Goal: Transaction & Acquisition: Purchase product/service

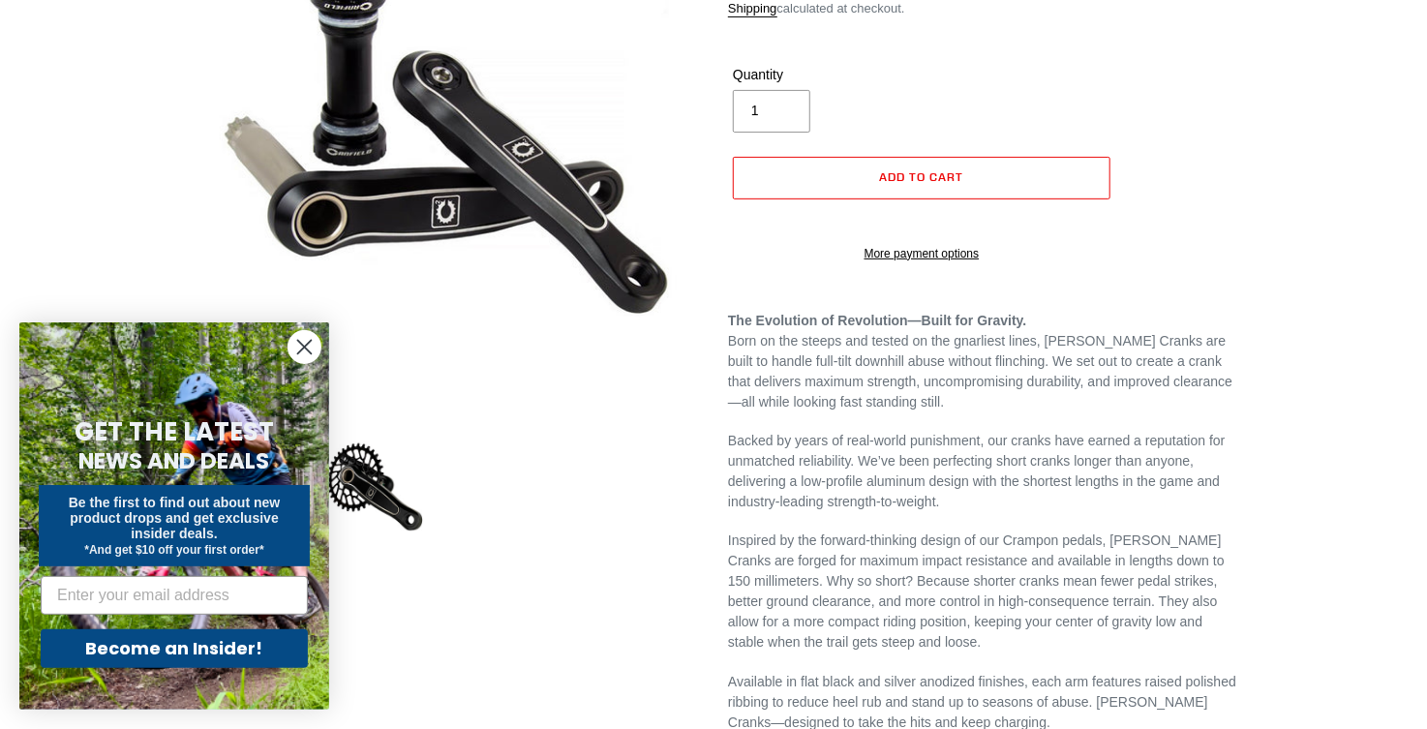
scroll to position [310, 0]
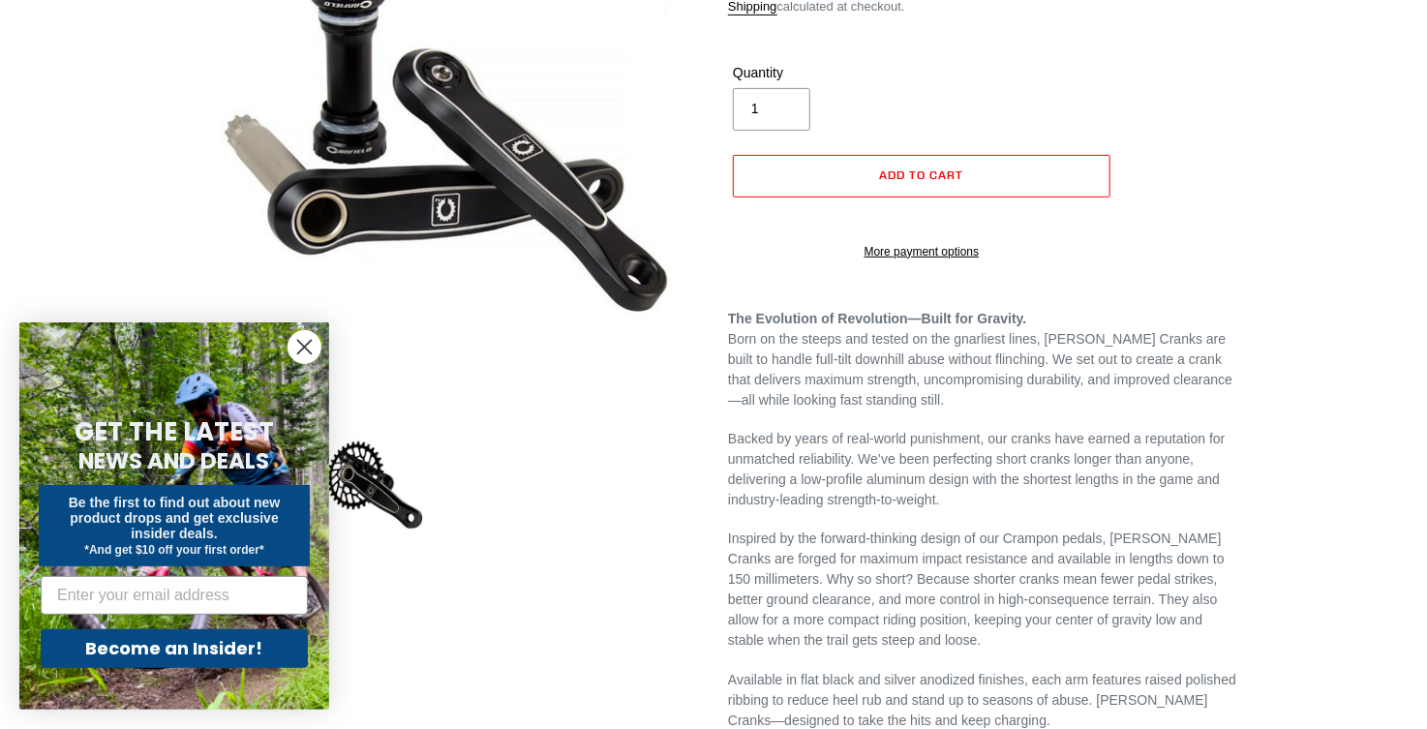
click at [305, 350] on circle "Close dialog" at bounding box center [305, 347] width 32 height 32
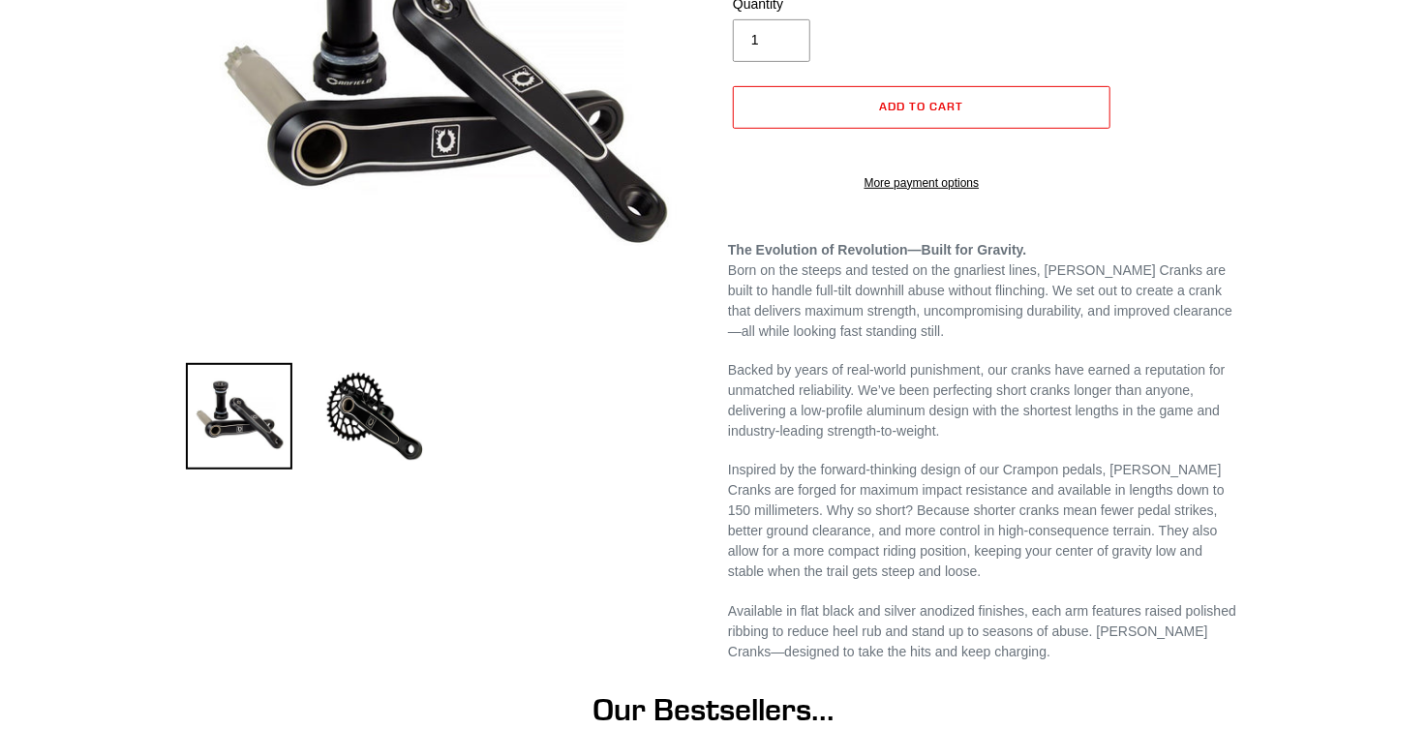
scroll to position [569, 0]
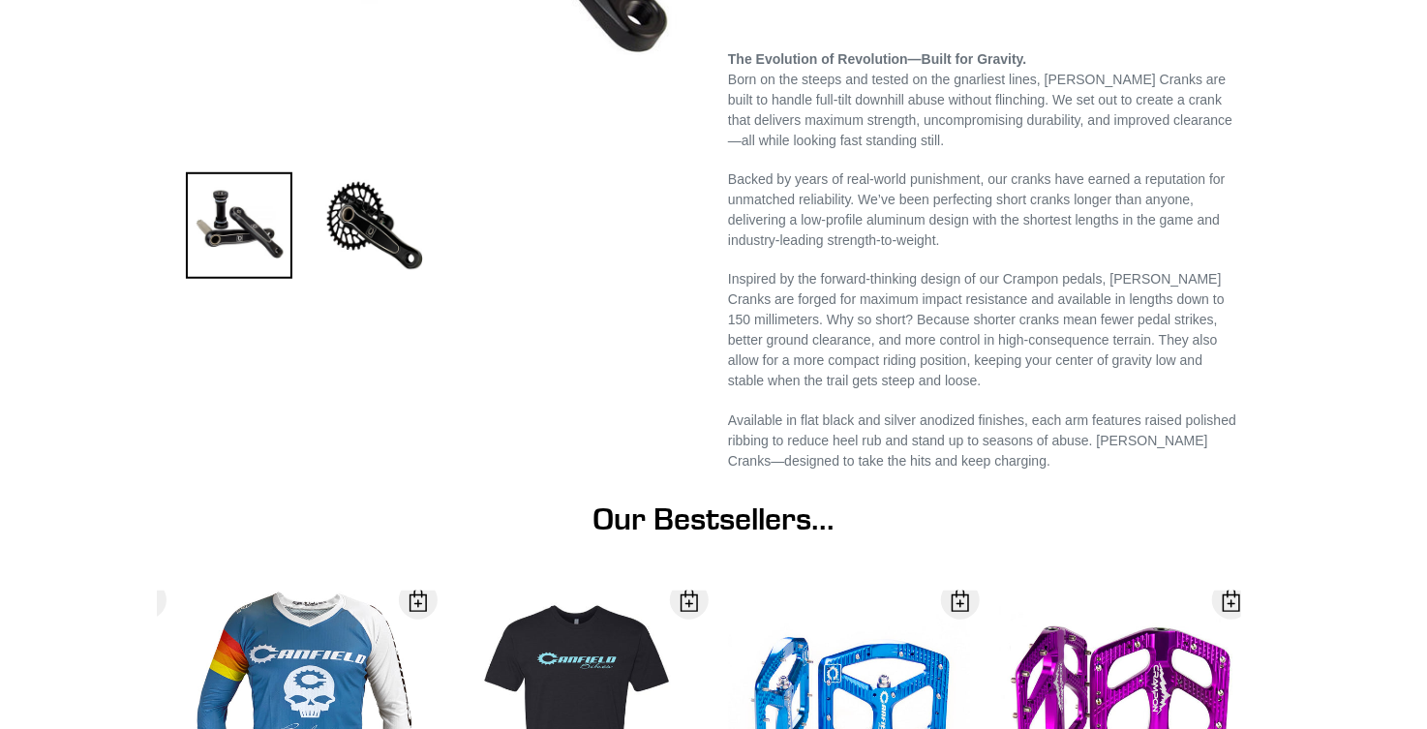
click at [732, 513] on h1 "Our Bestsellers..." at bounding box center [713, 519] width 1055 height 37
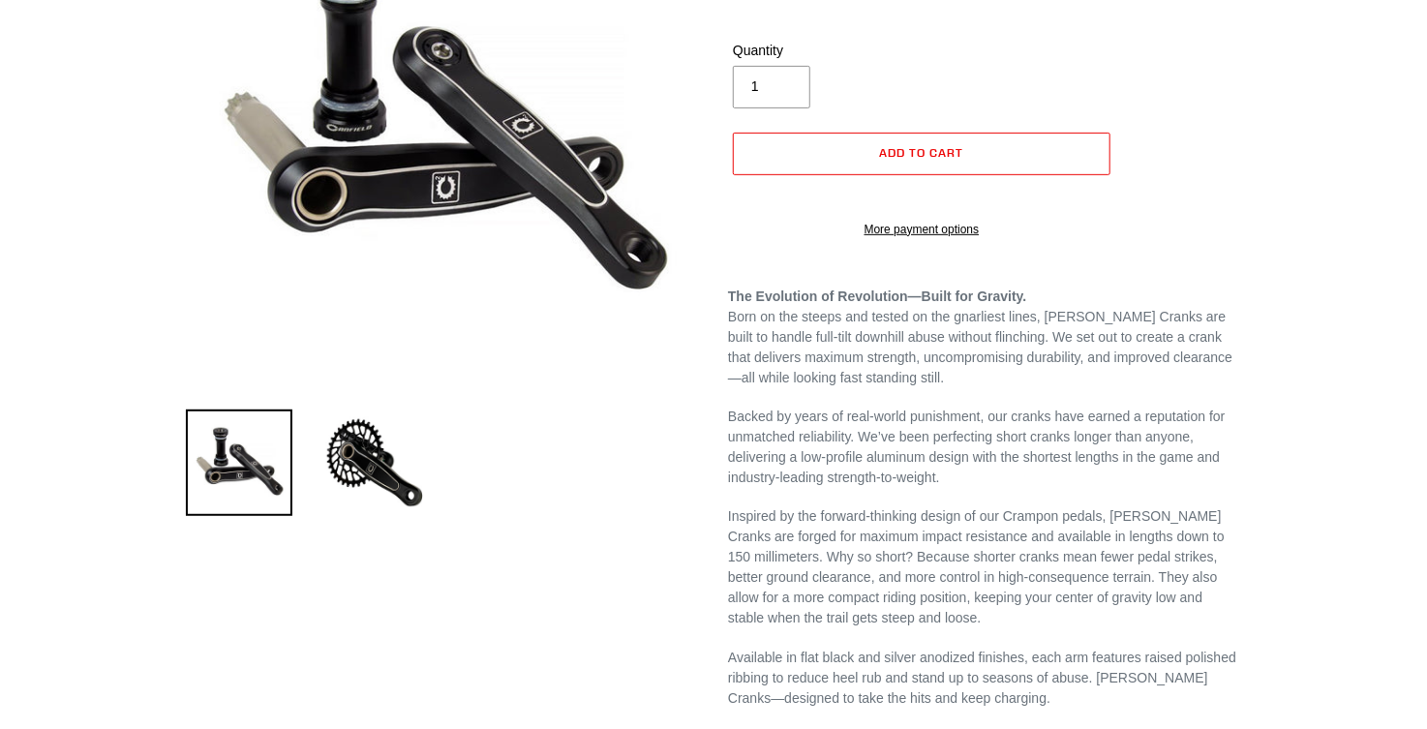
scroll to position [0, 0]
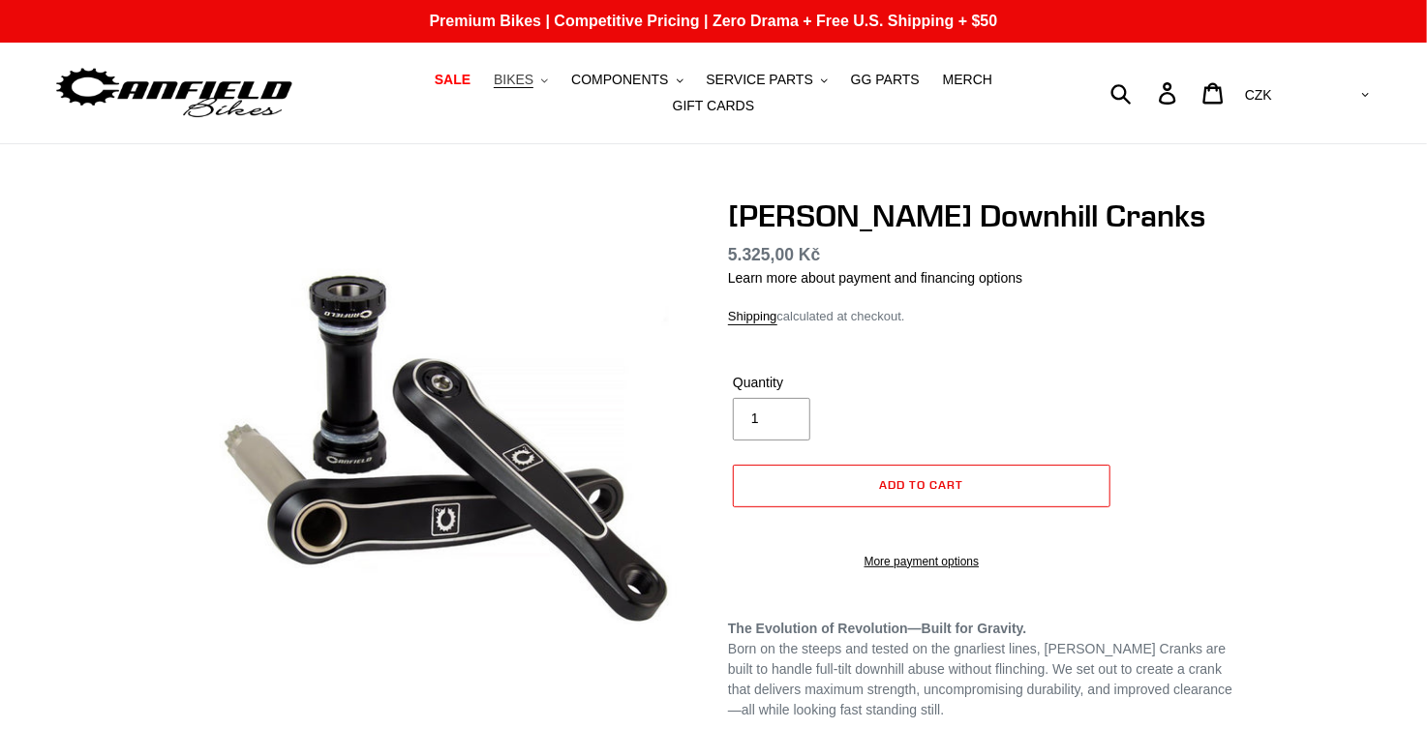
click at [494, 81] on span "BIKES" at bounding box center [514, 80] width 40 height 16
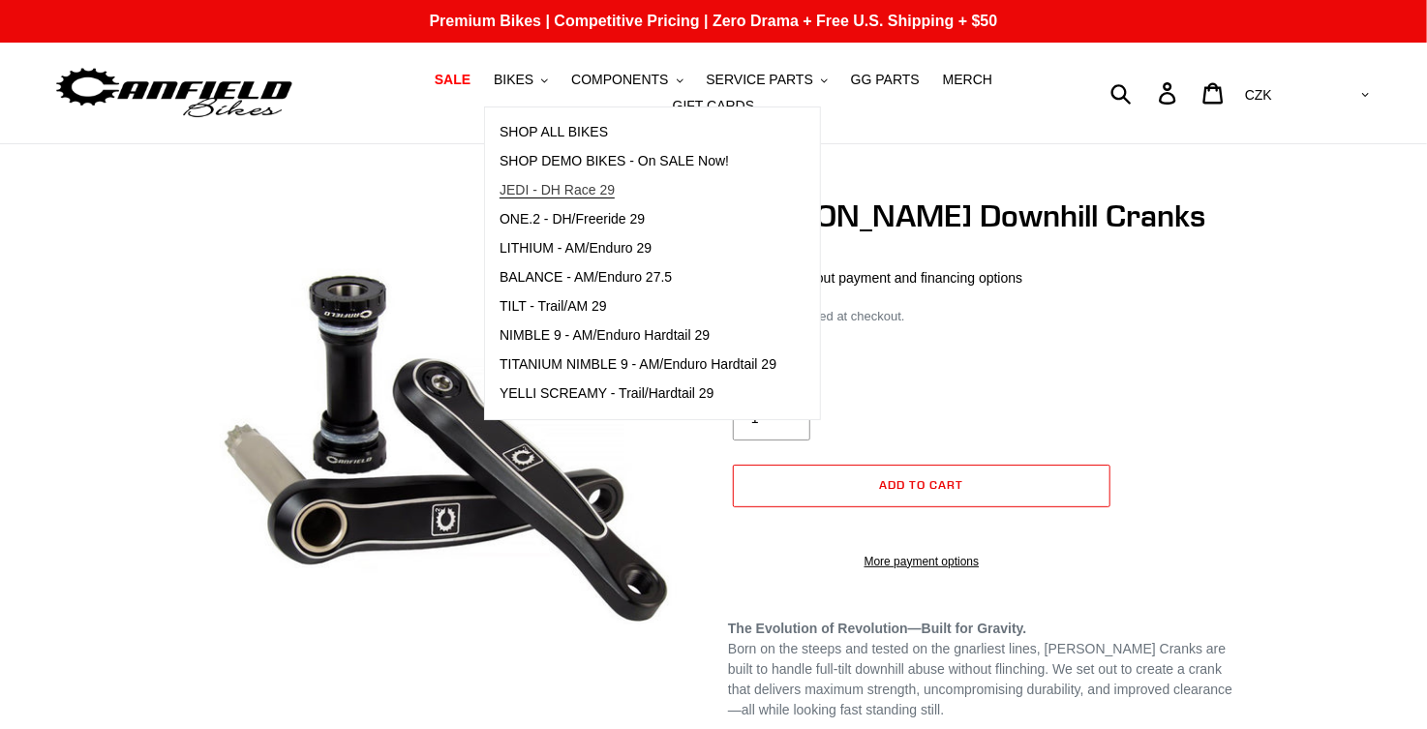
click at [549, 197] on span "JEDI - DH Race 29" at bounding box center [557, 190] width 115 height 16
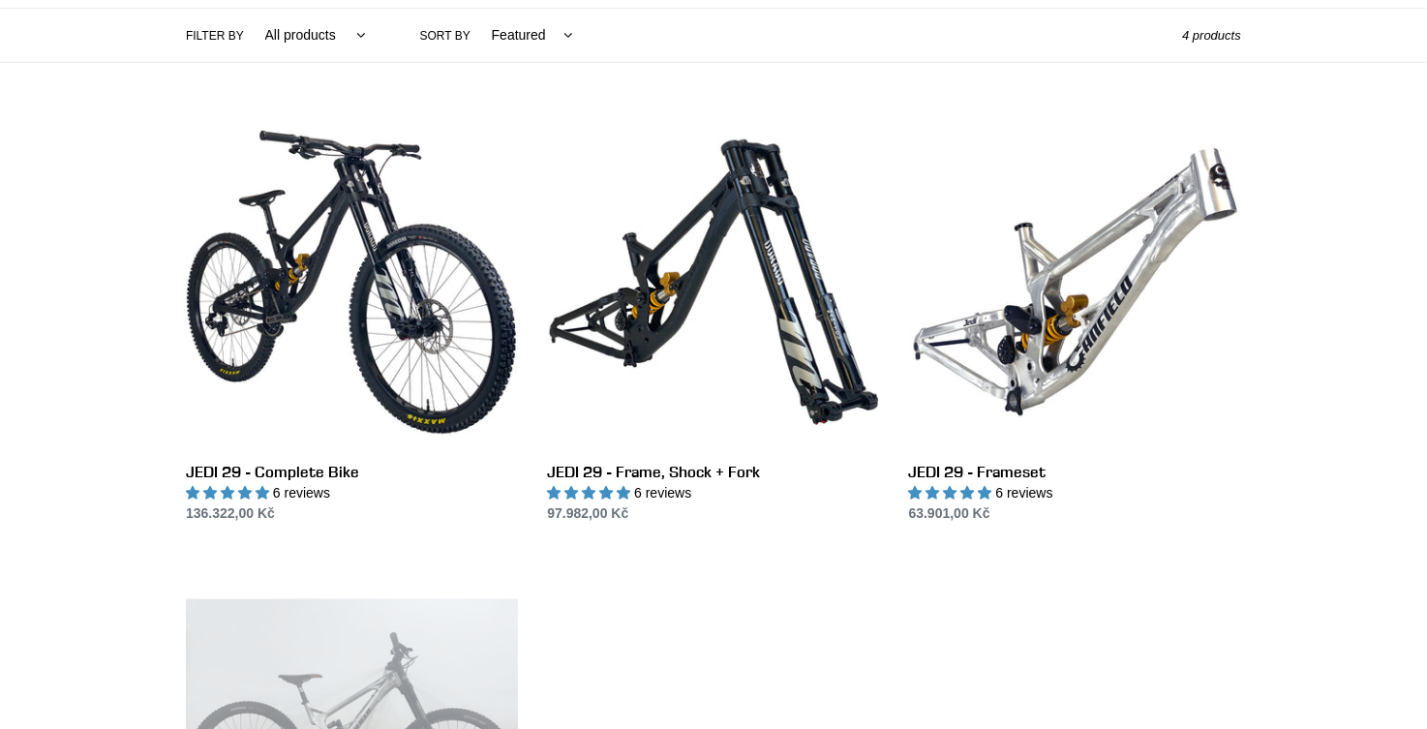
scroll to position [465, 0]
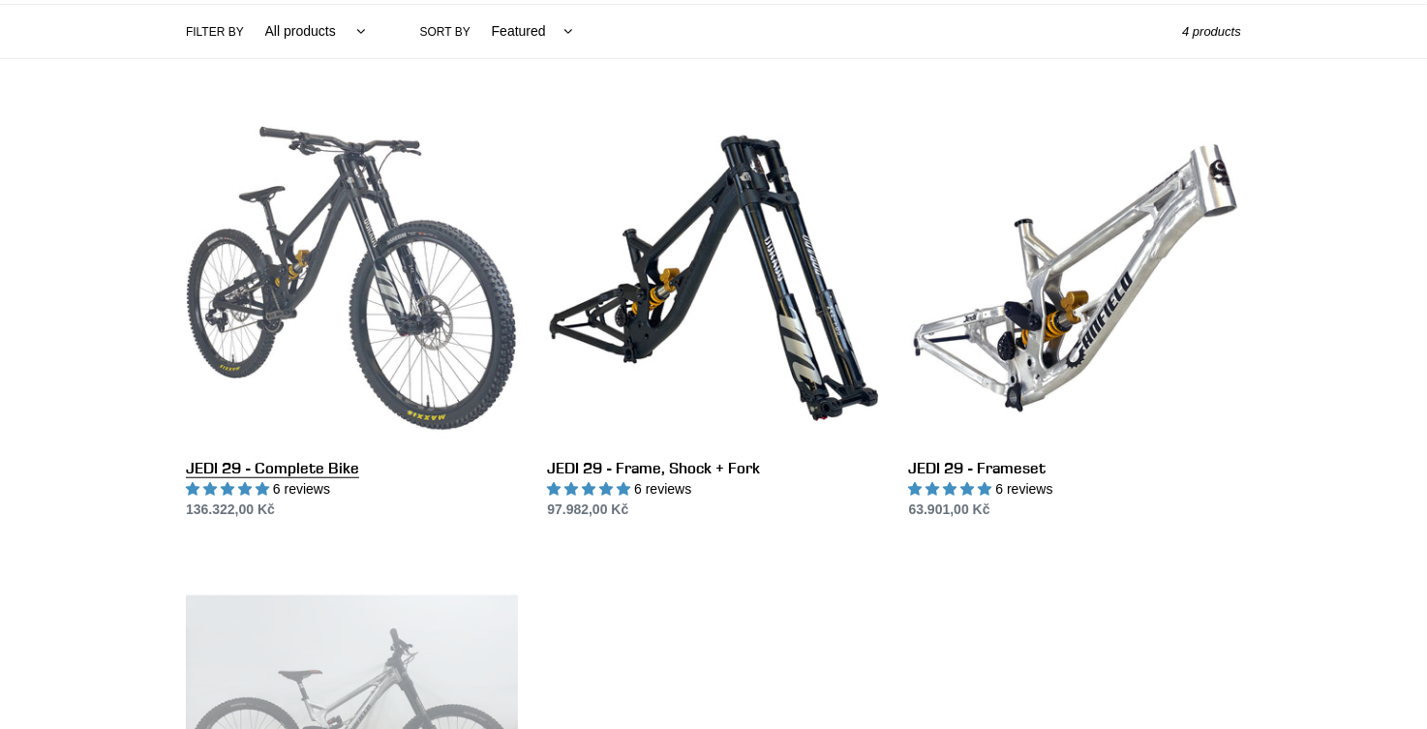
click at [306, 451] on link "JEDI 29 - Complete Bike" at bounding box center [352, 316] width 332 height 408
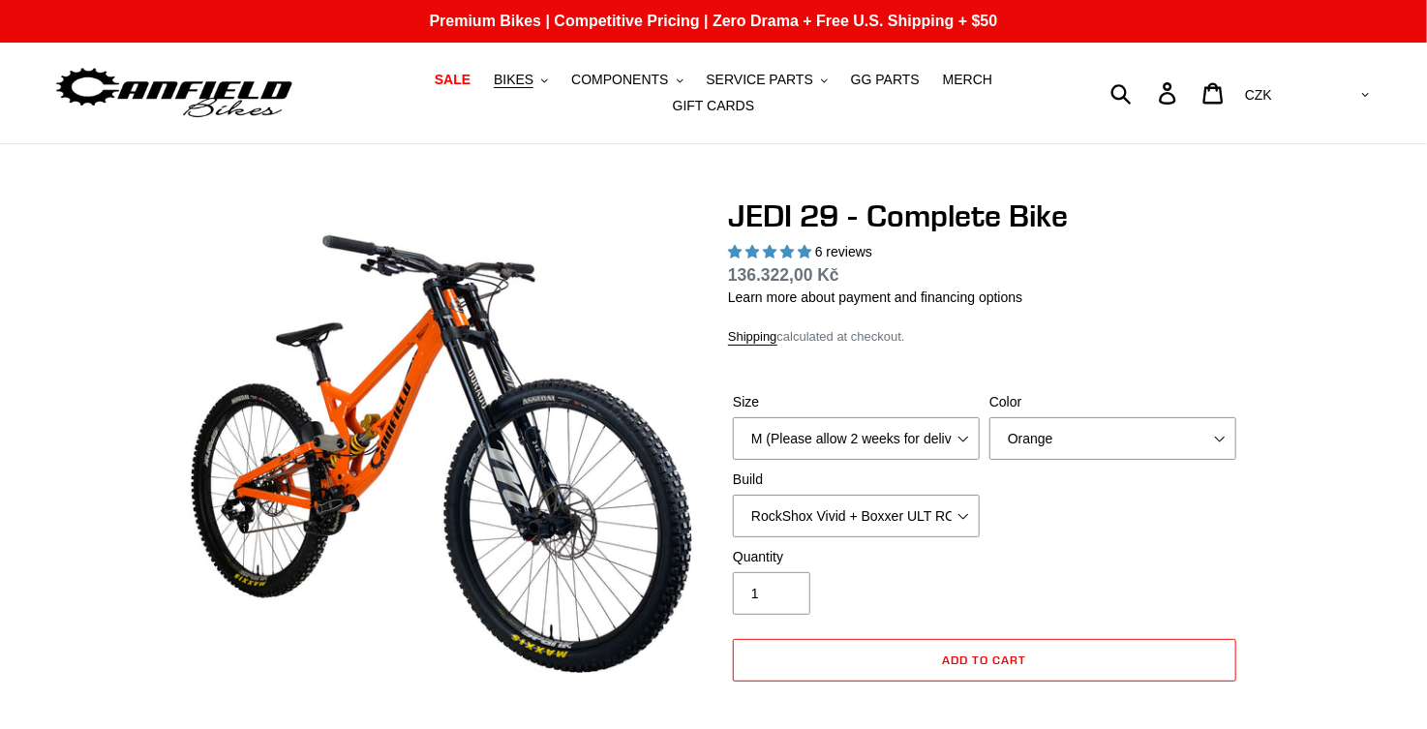
select select "highest-rating"
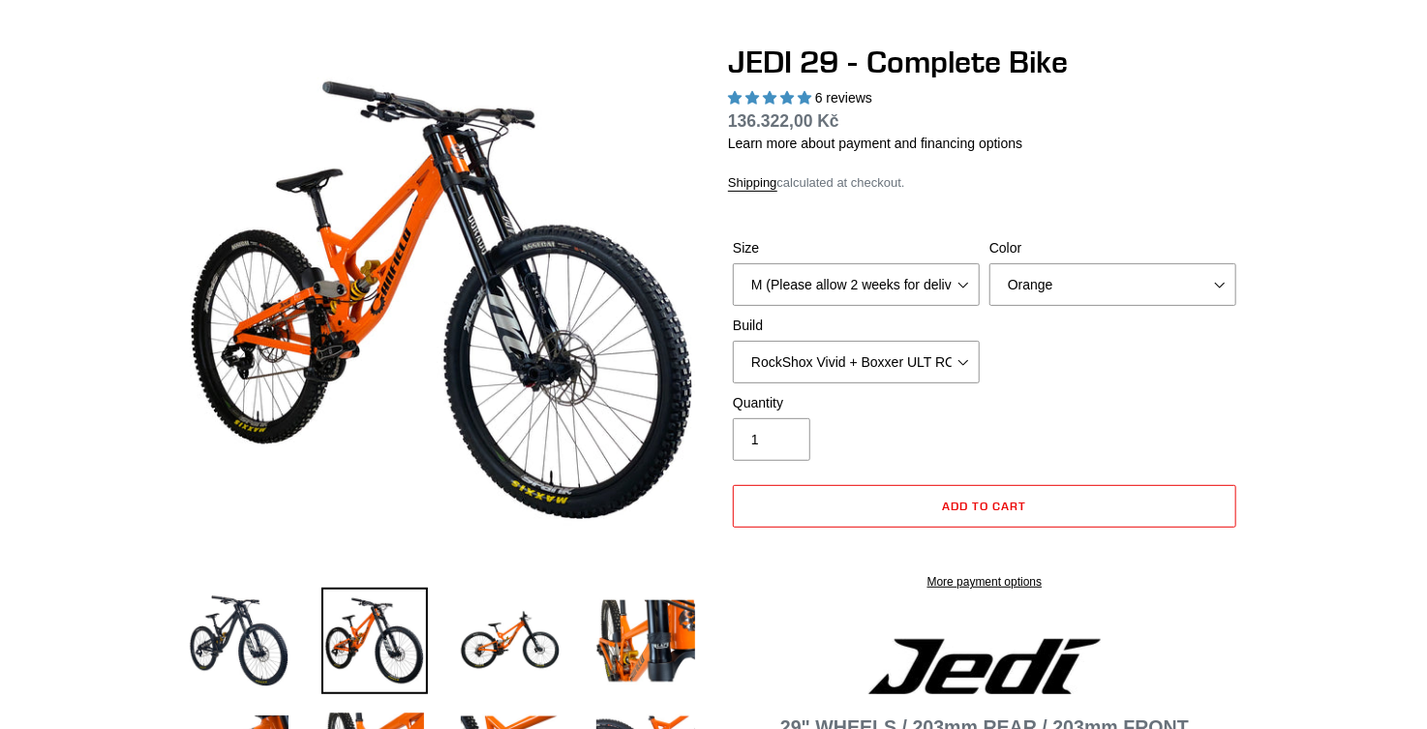
scroll to position [155, 0]
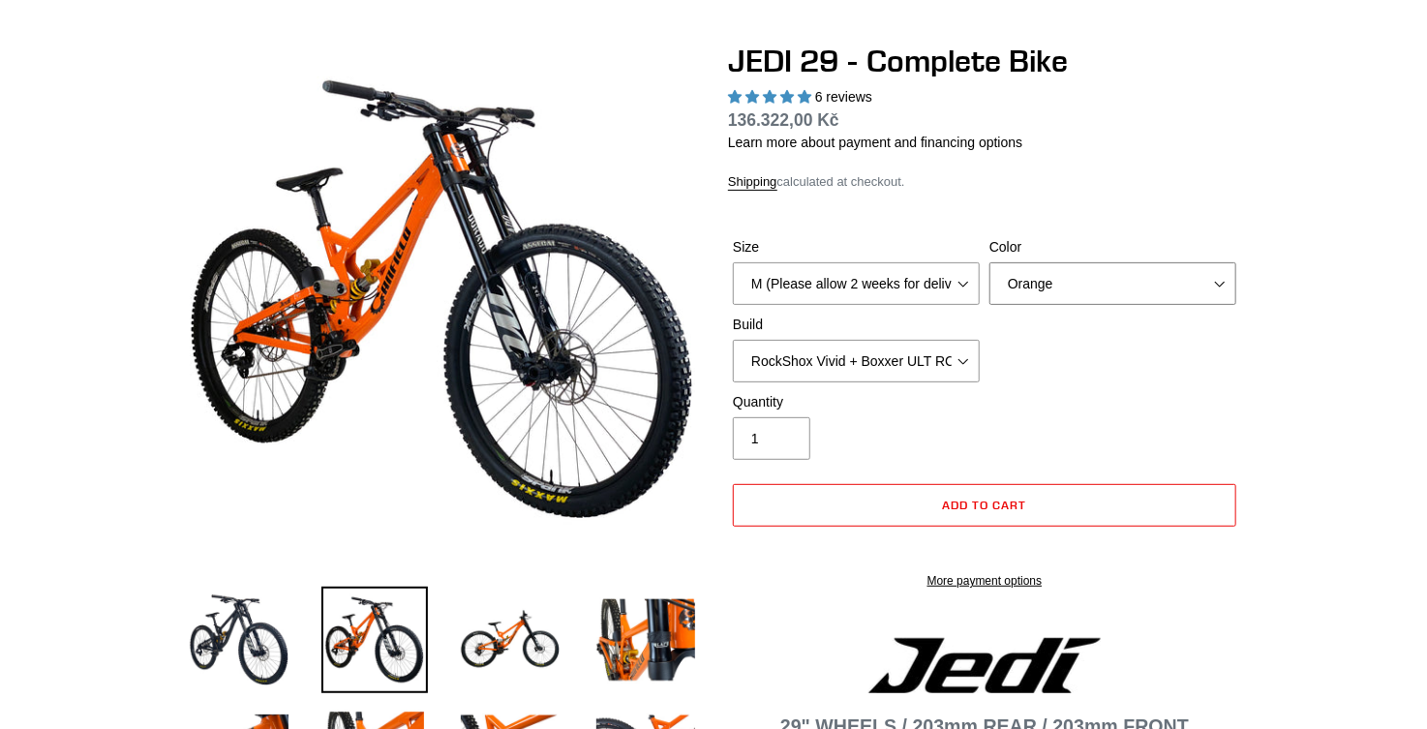
click at [1082, 274] on select "Orange Stealth Black Raw" at bounding box center [1113, 283] width 247 height 43
select select "Stealth Black"
click at [990, 262] on select "Orange Stealth Black Raw" at bounding box center [1113, 283] width 247 height 43
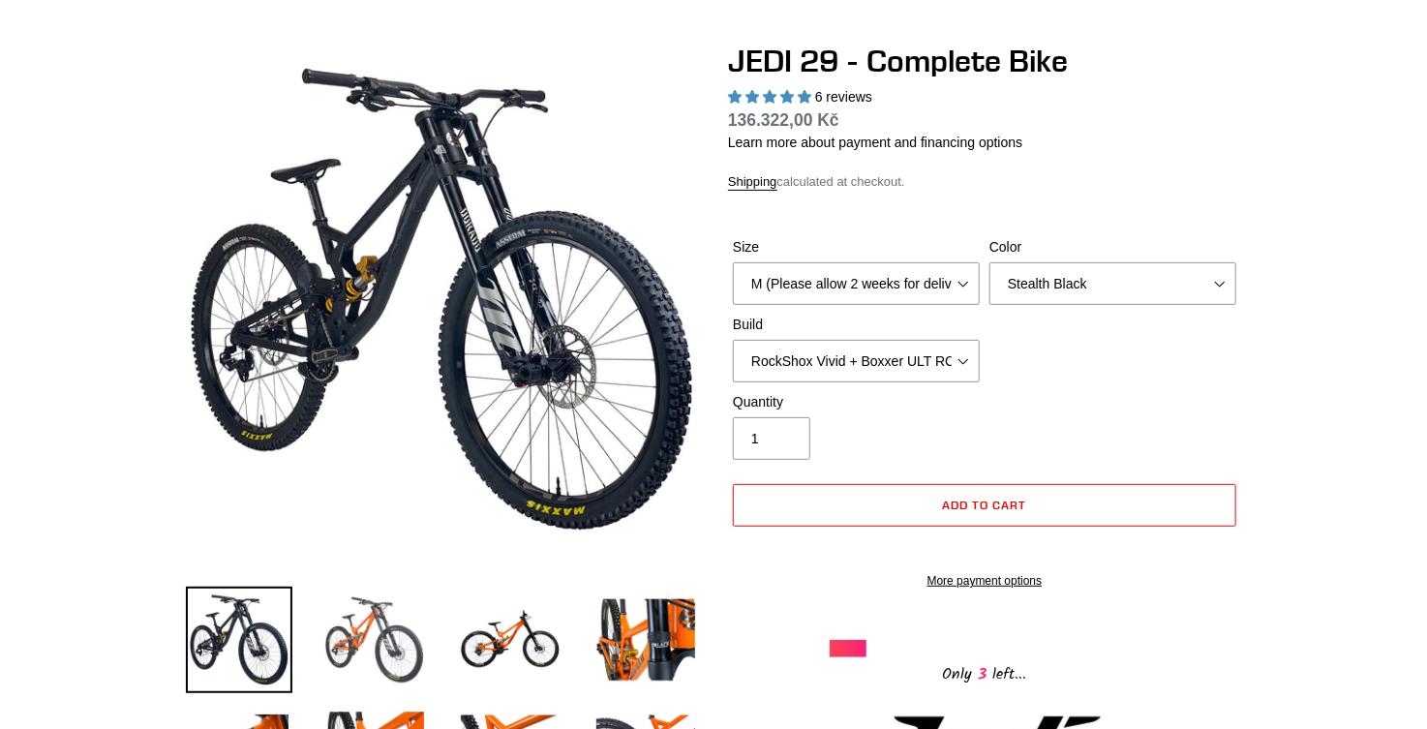
click at [381, 633] on img at bounding box center [374, 640] width 107 height 107
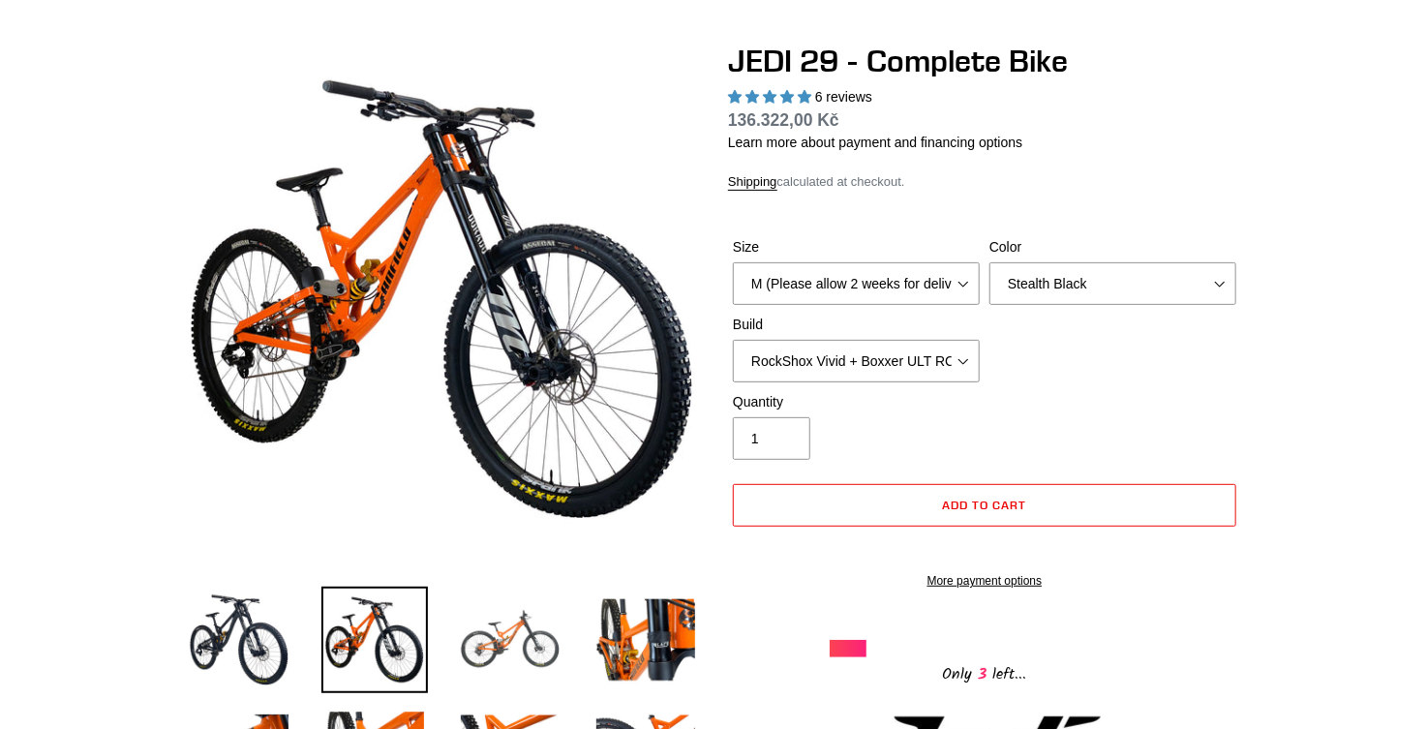
click at [467, 621] on img at bounding box center [510, 640] width 107 height 107
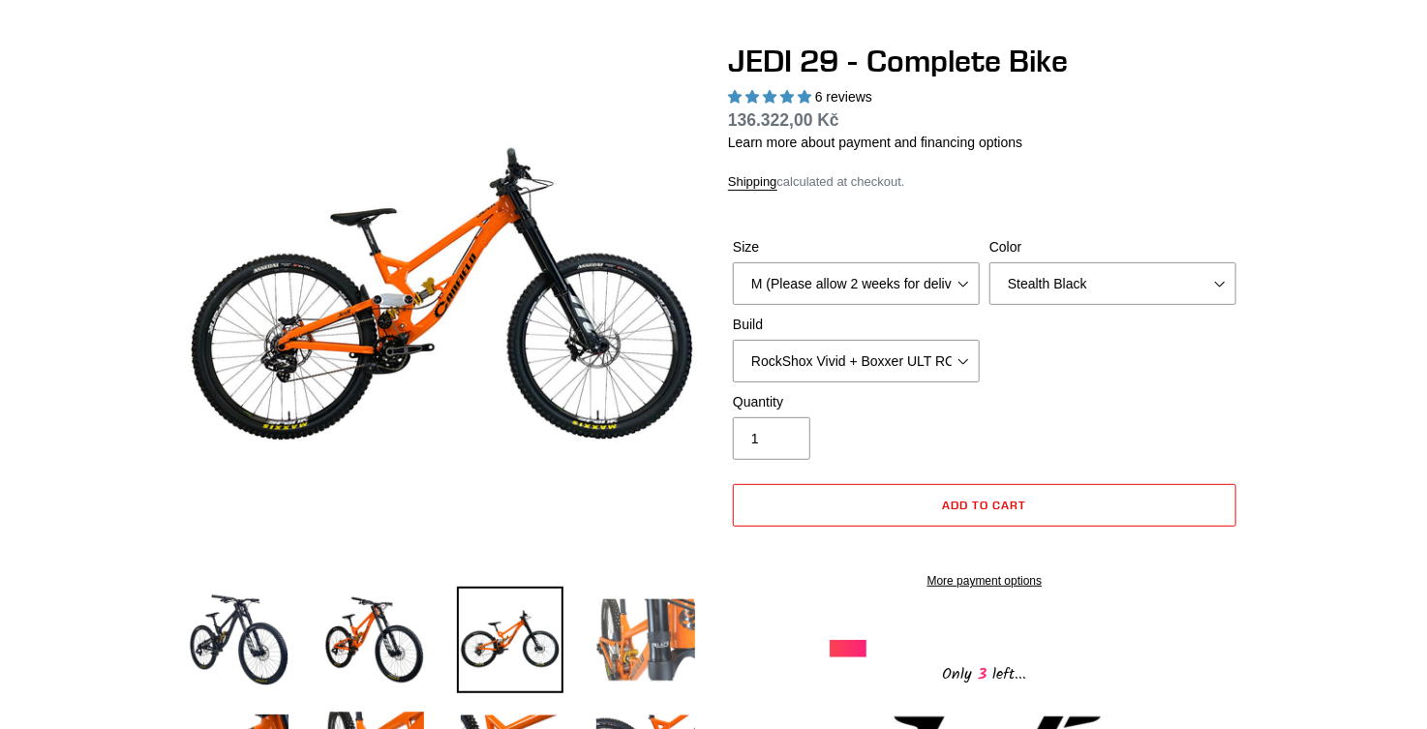
click at [637, 624] on img at bounding box center [646, 640] width 107 height 107
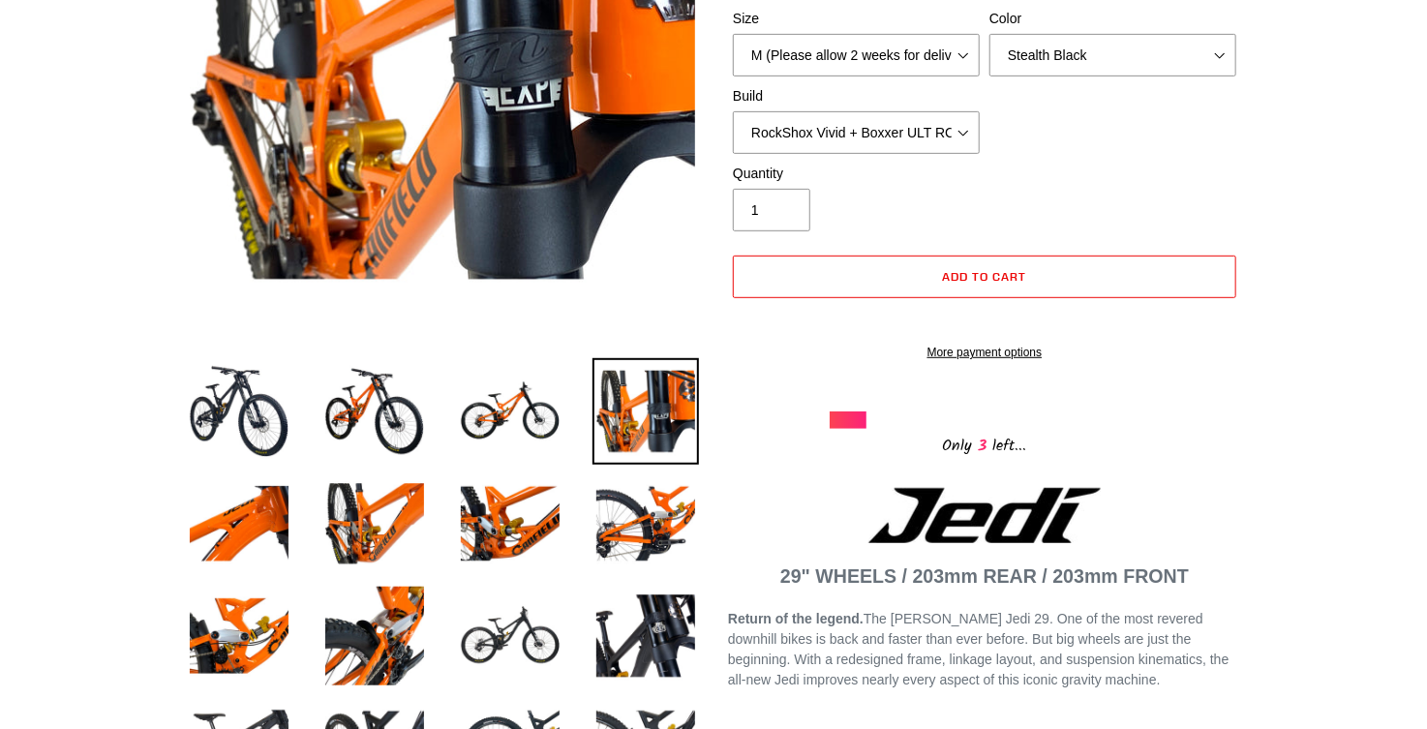
scroll to position [387, 0]
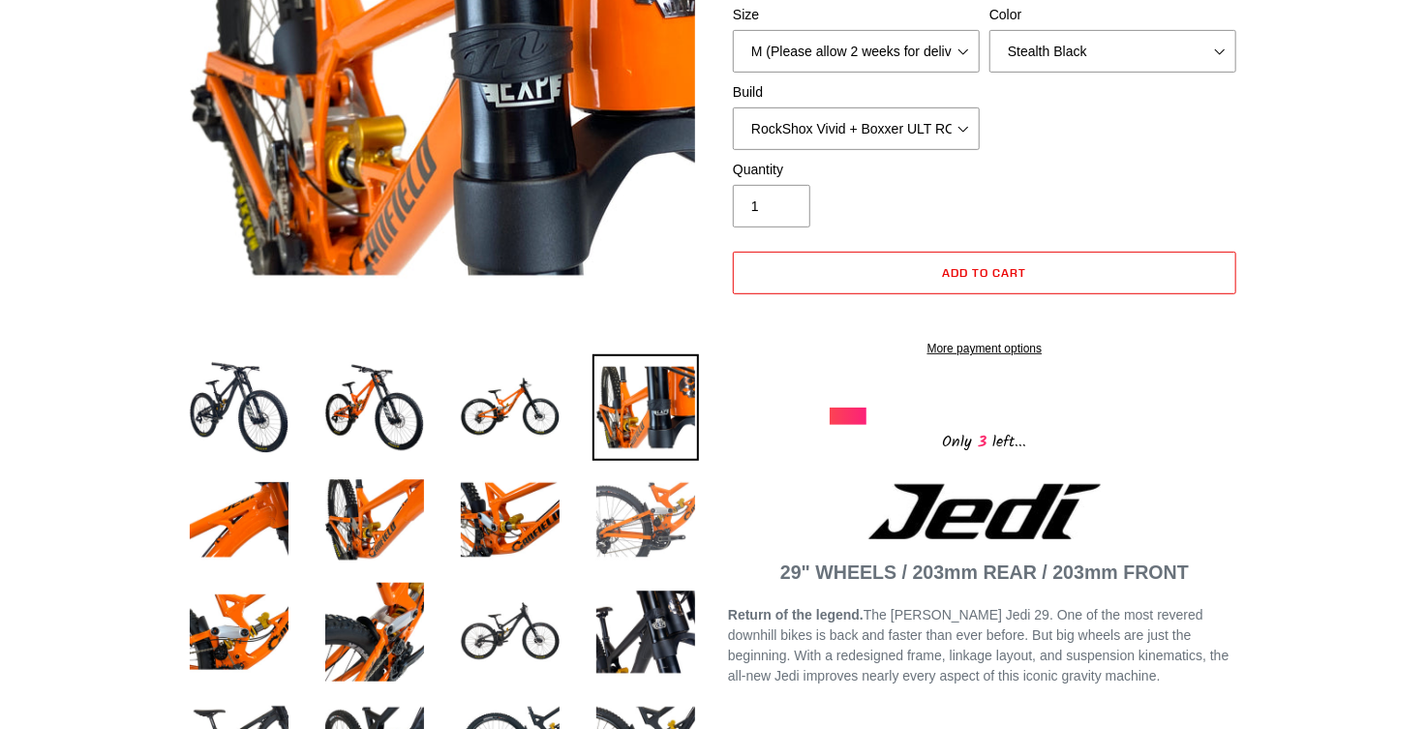
click at [637, 534] on img at bounding box center [646, 520] width 107 height 107
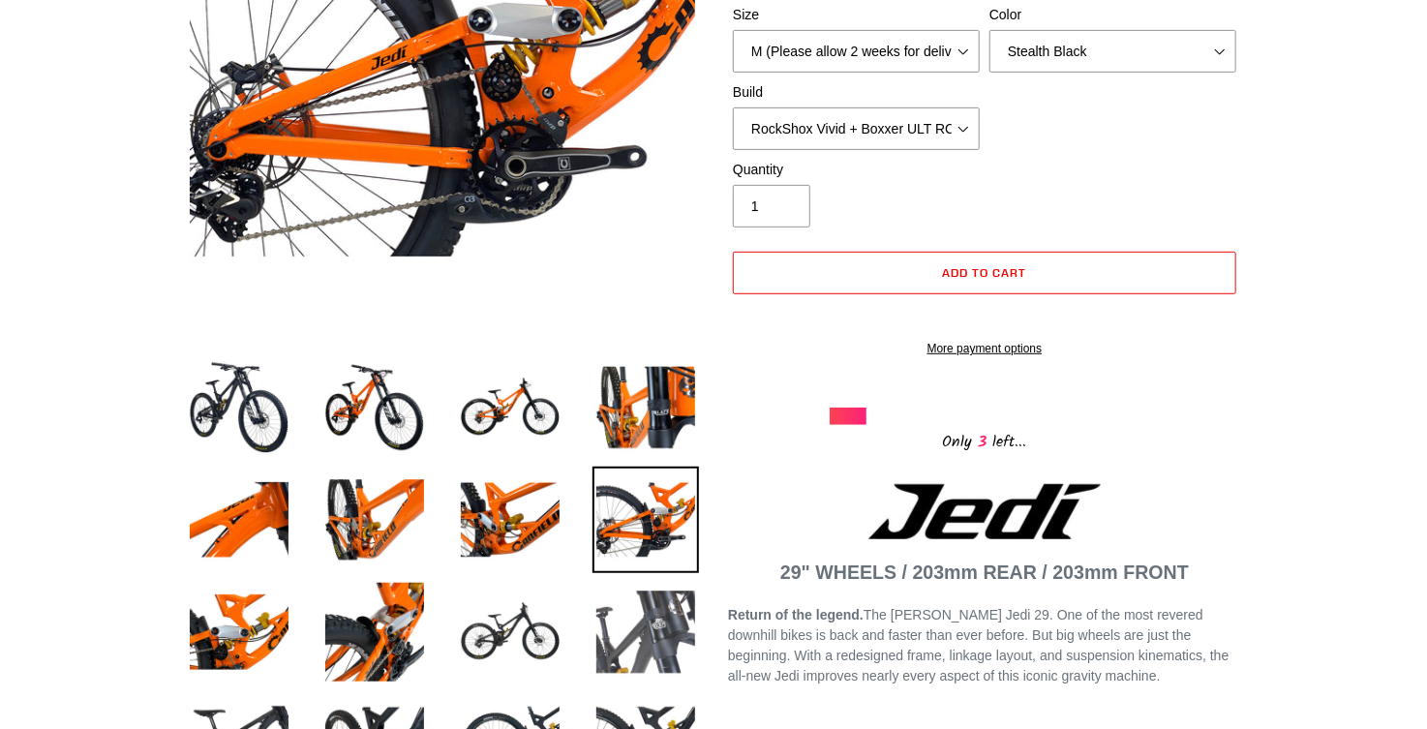
click at [632, 593] on img at bounding box center [646, 632] width 107 height 107
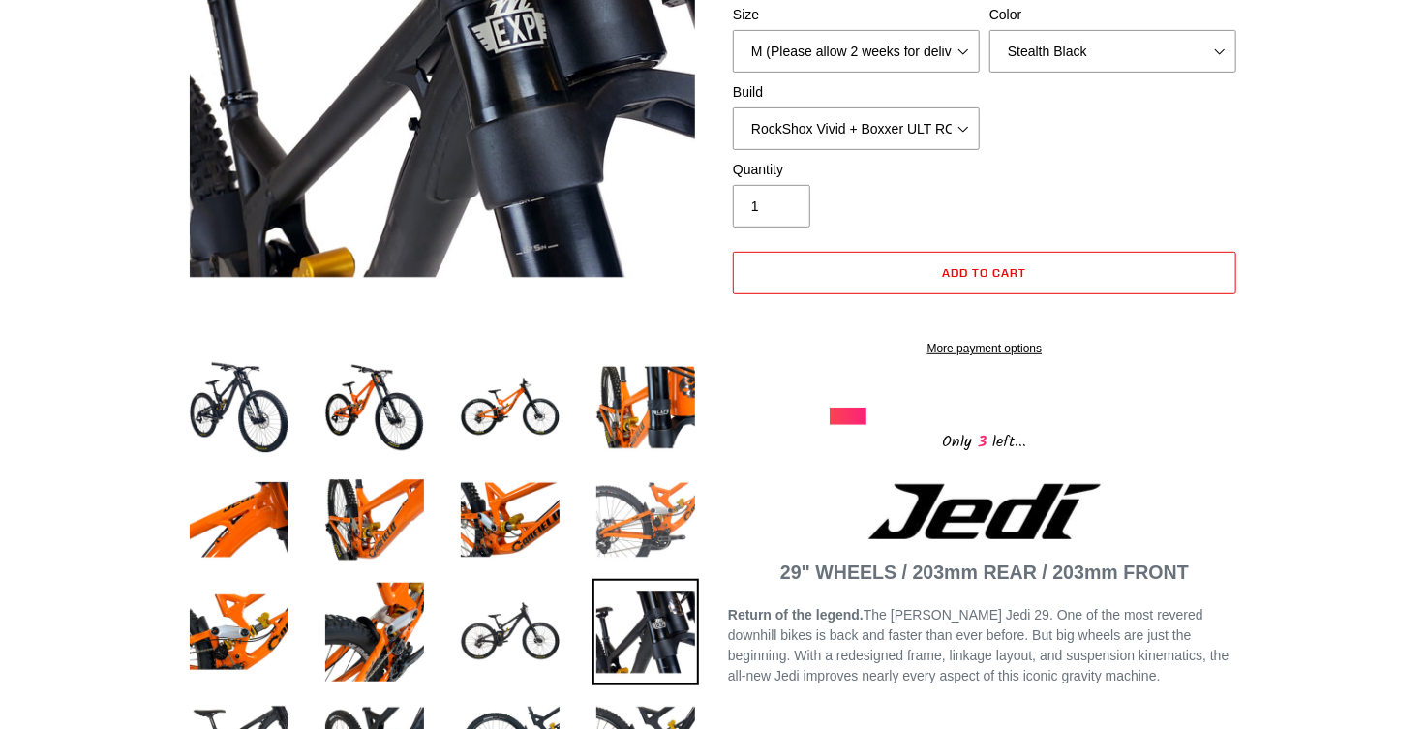
click at [620, 503] on img at bounding box center [646, 520] width 107 height 107
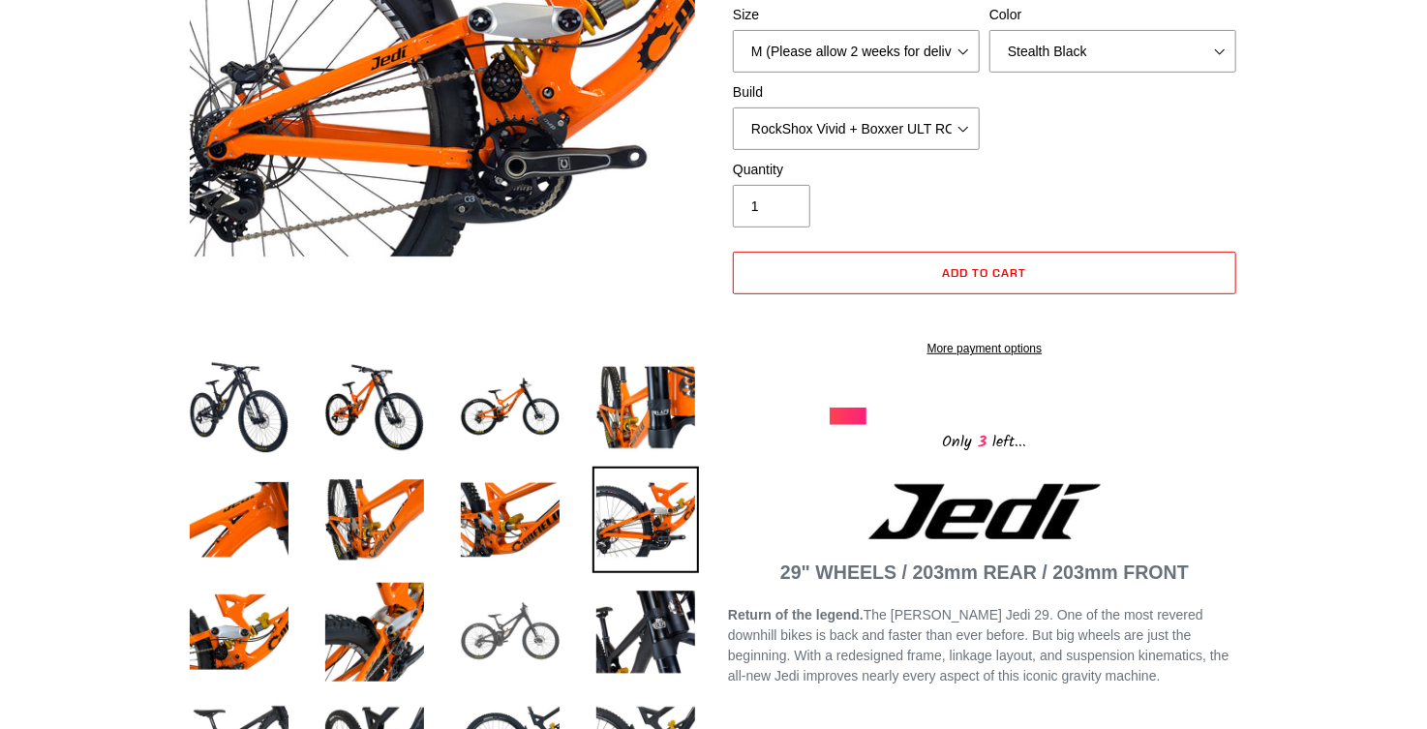
click at [458, 623] on img at bounding box center [510, 632] width 107 height 107
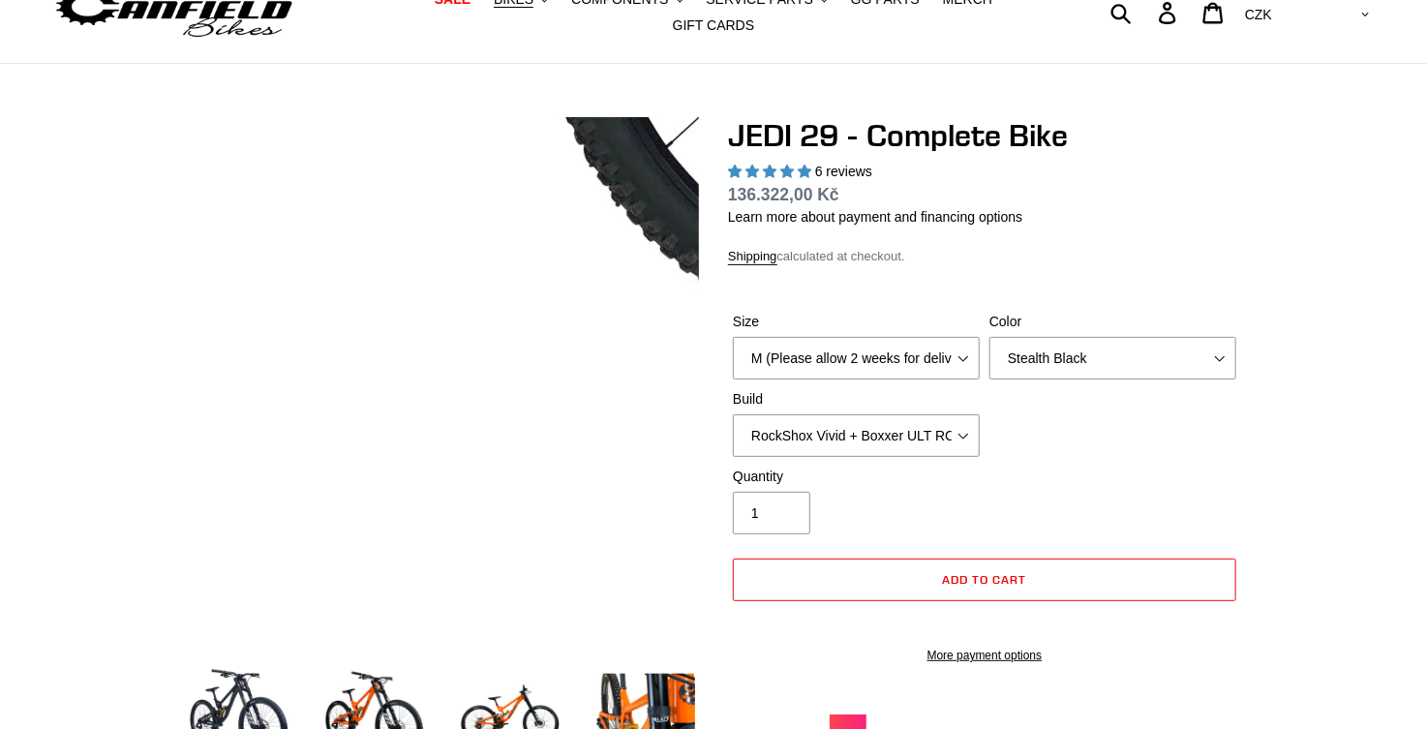
scroll to position [0, 0]
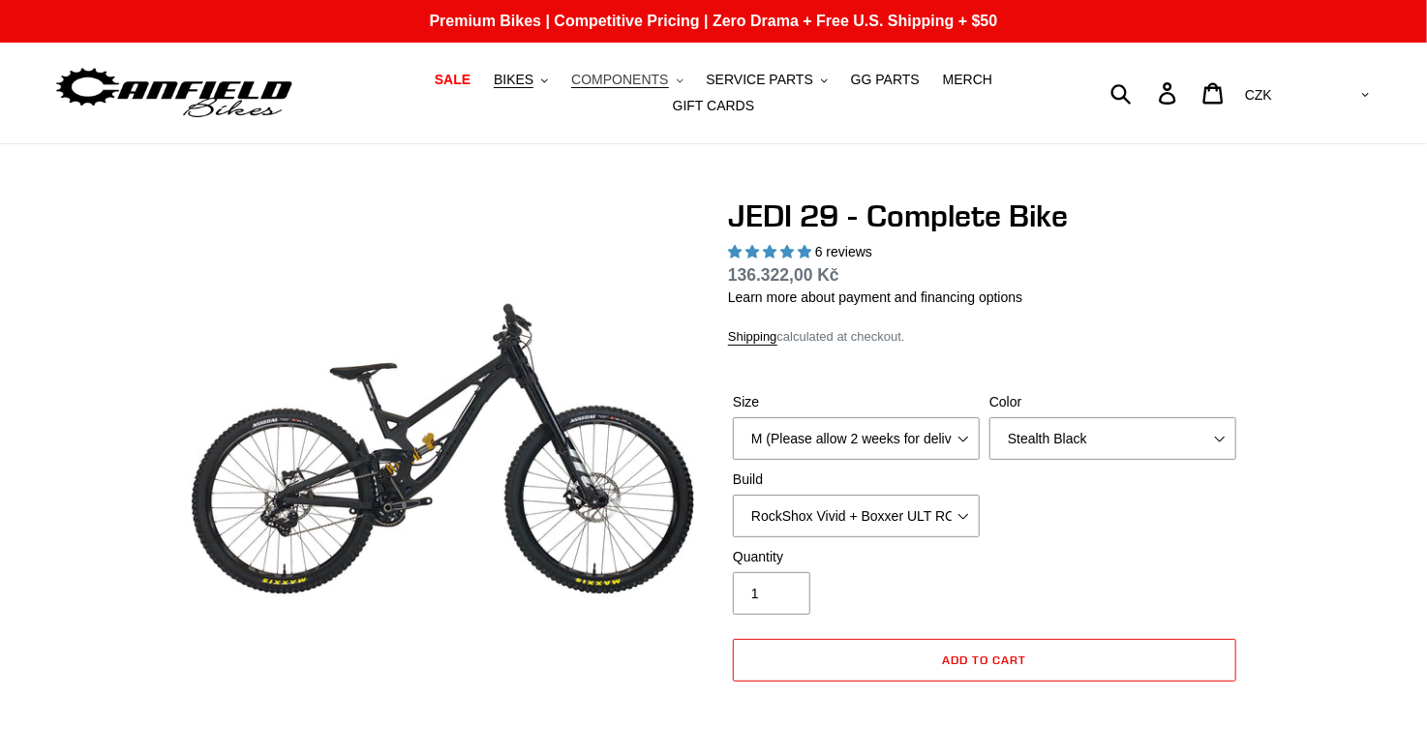
click at [571, 83] on span "COMPONENTS" at bounding box center [619, 80] width 97 height 16
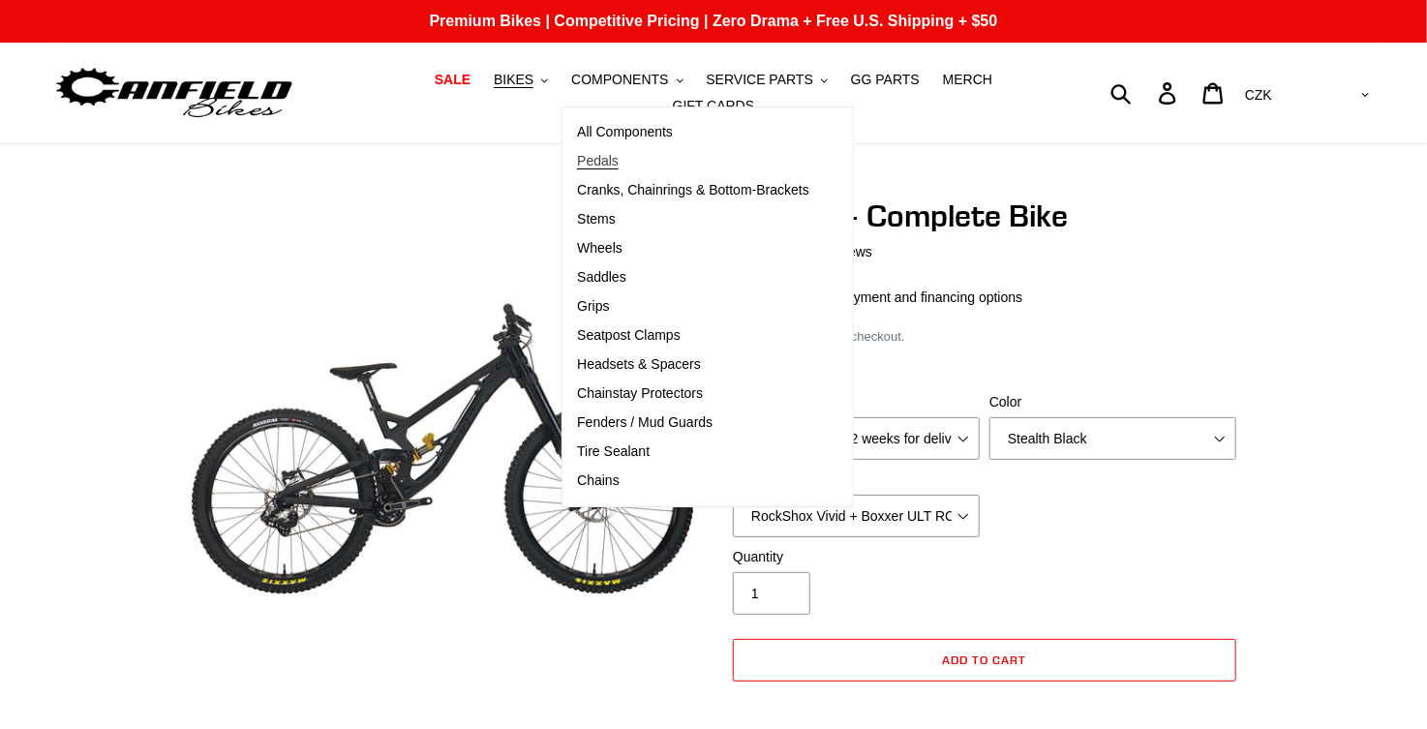
click at [577, 167] on span "Pedals" at bounding box center [598, 161] width 42 height 16
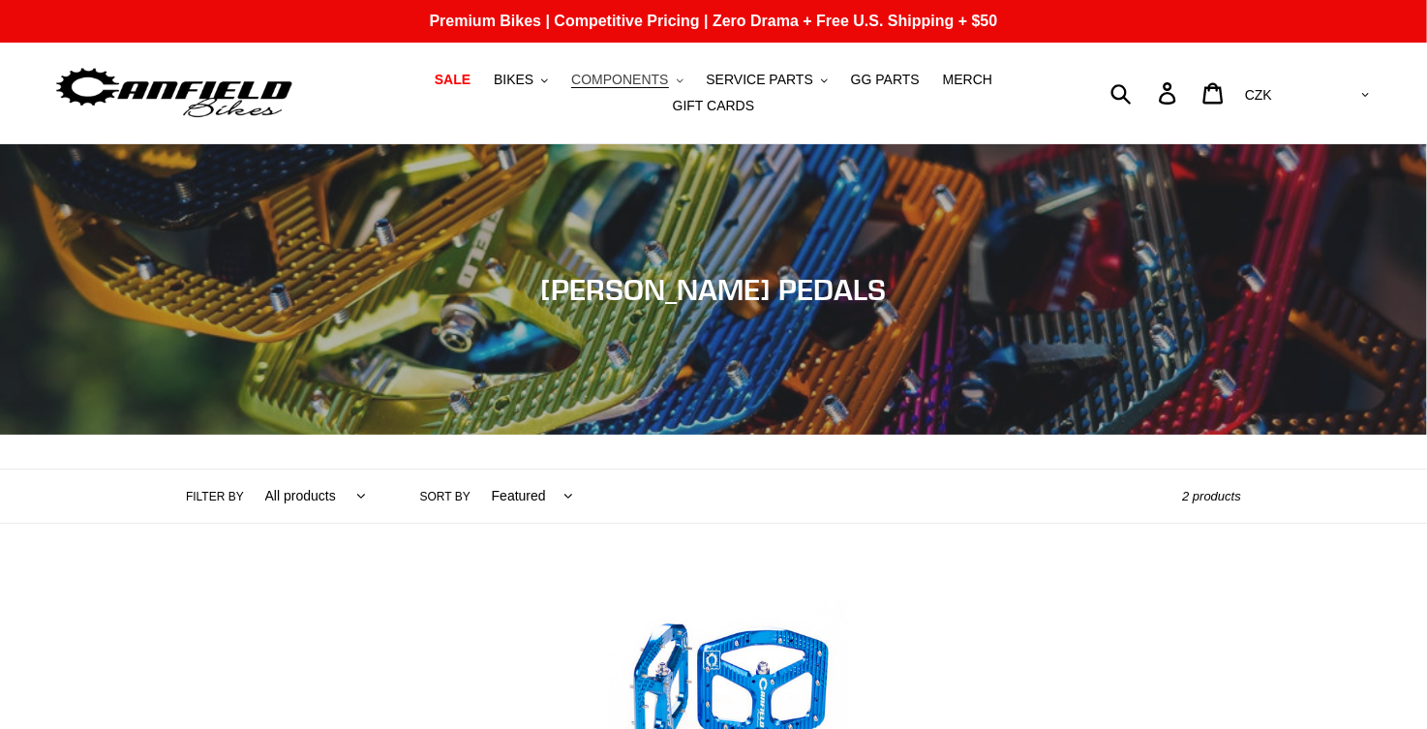
click at [591, 82] on span "COMPONENTS" at bounding box center [619, 80] width 97 height 16
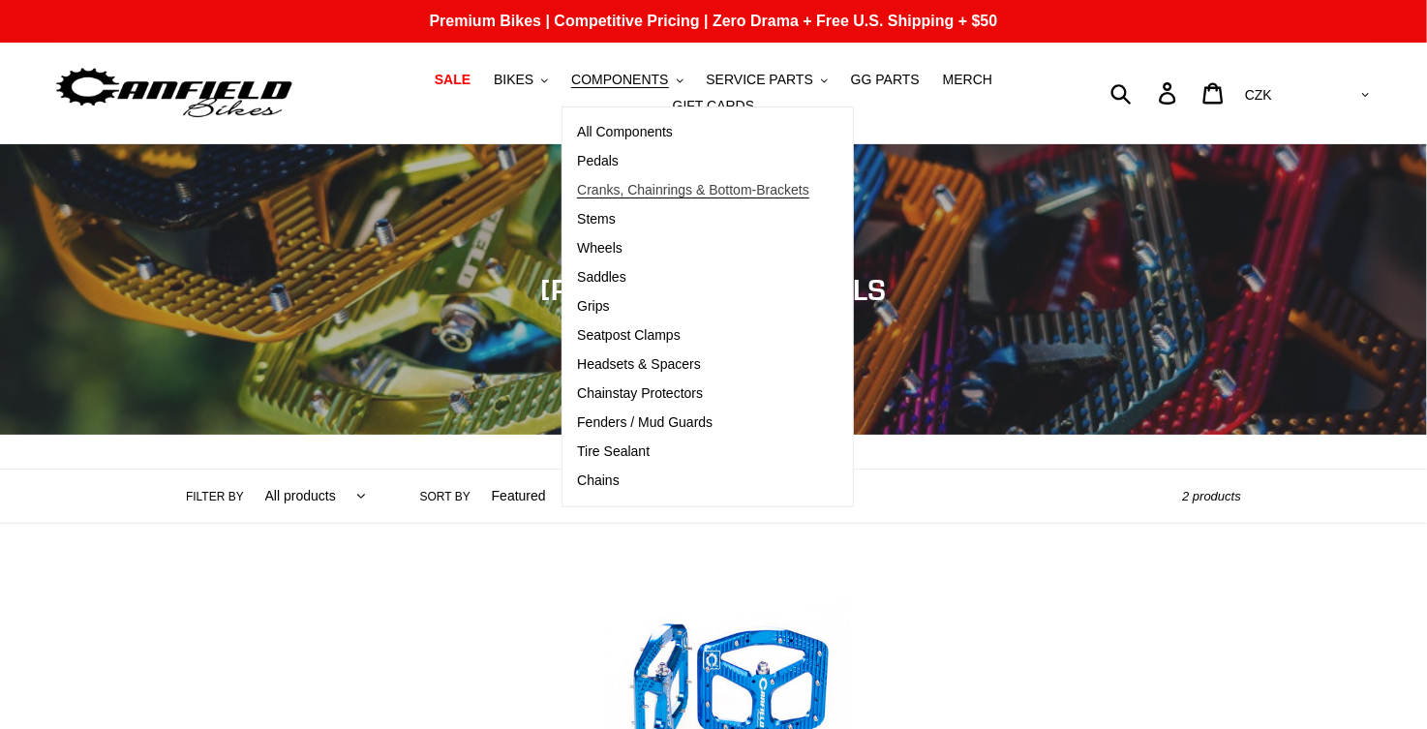
click at [577, 198] on span "Cranks, Chainrings & Bottom-Brackets" at bounding box center [693, 190] width 232 height 16
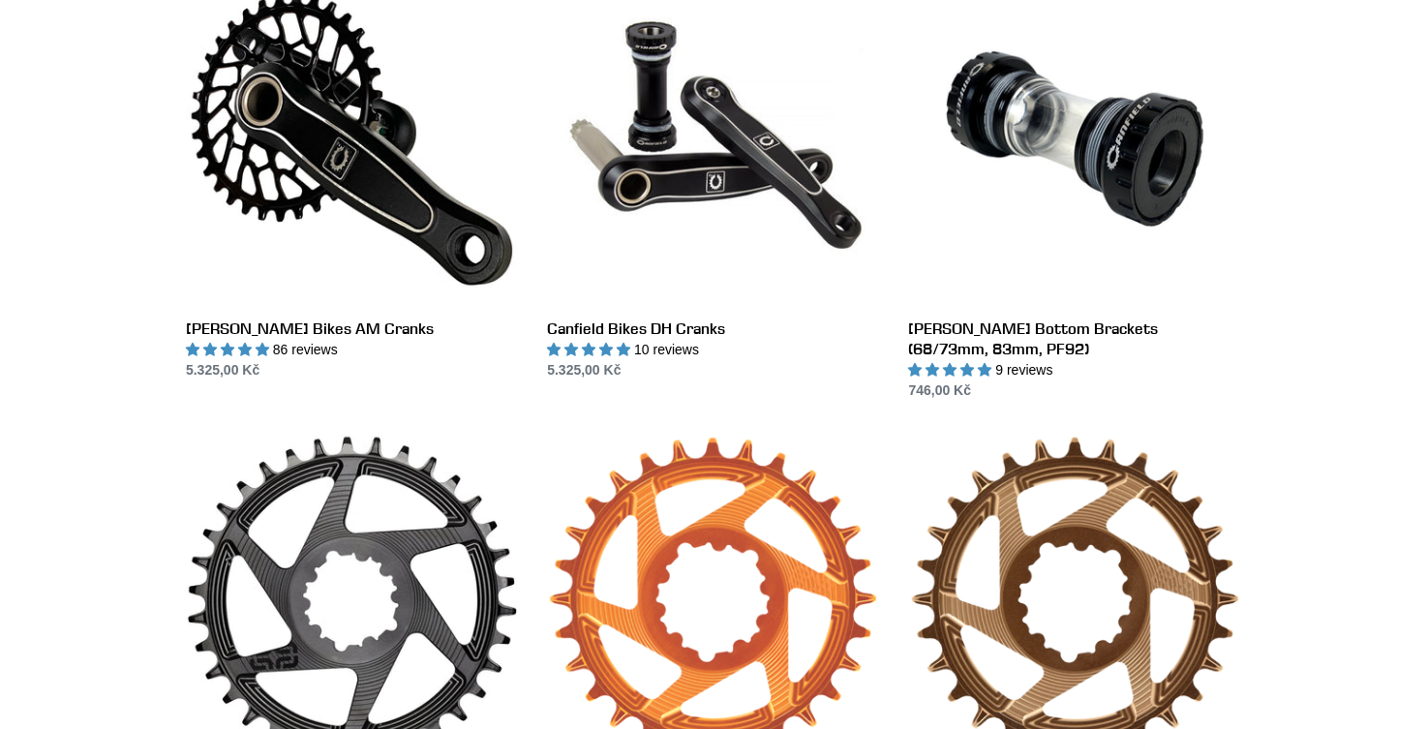
scroll to position [232, 0]
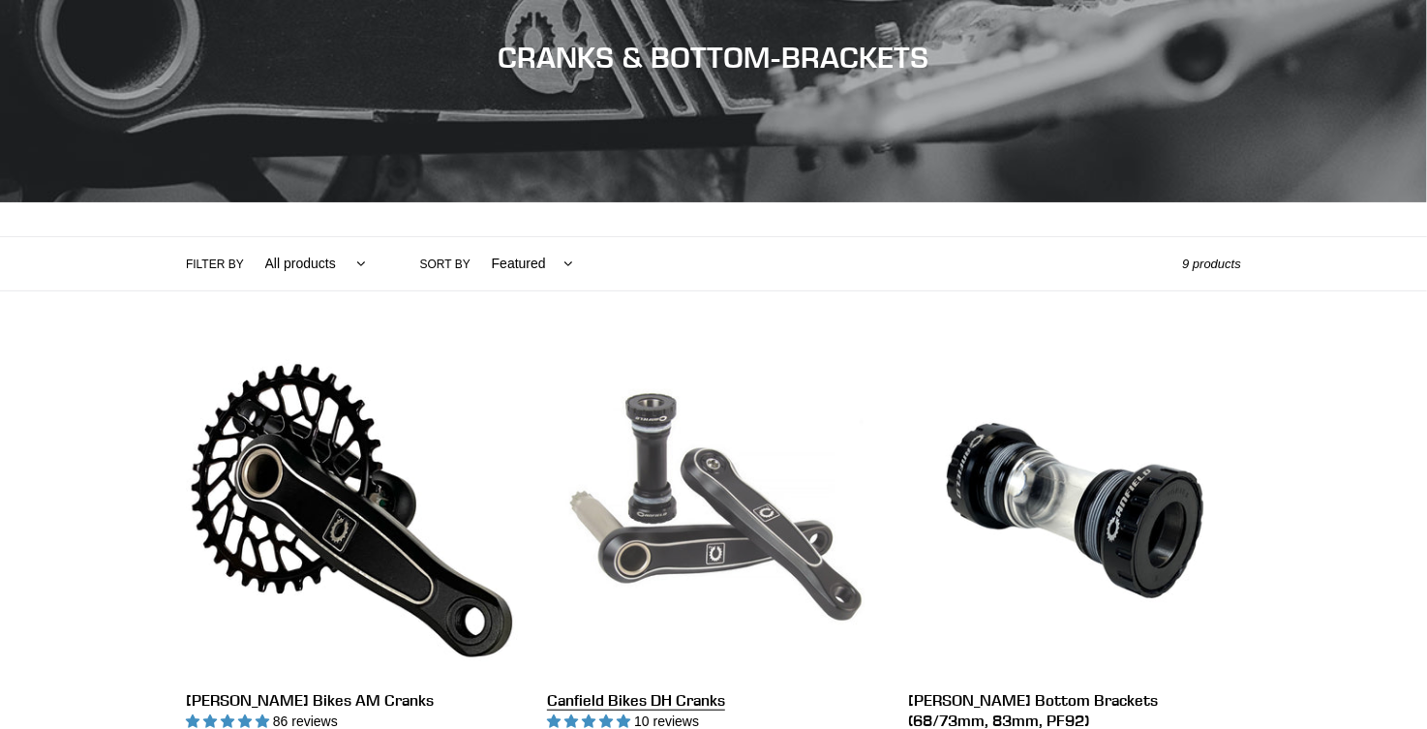
click at [725, 441] on link "Canfield Bikes DH Cranks" at bounding box center [713, 549] width 332 height 408
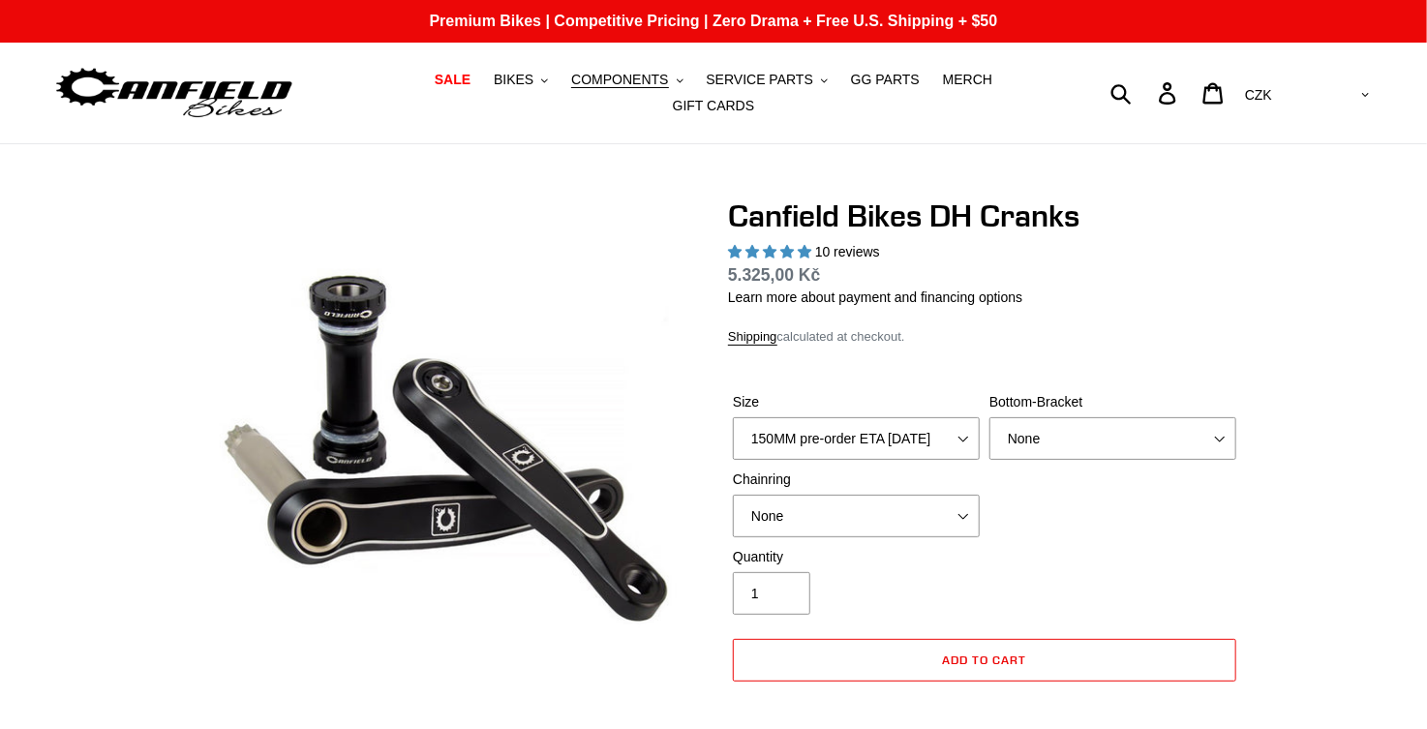
select select "highest-rating"
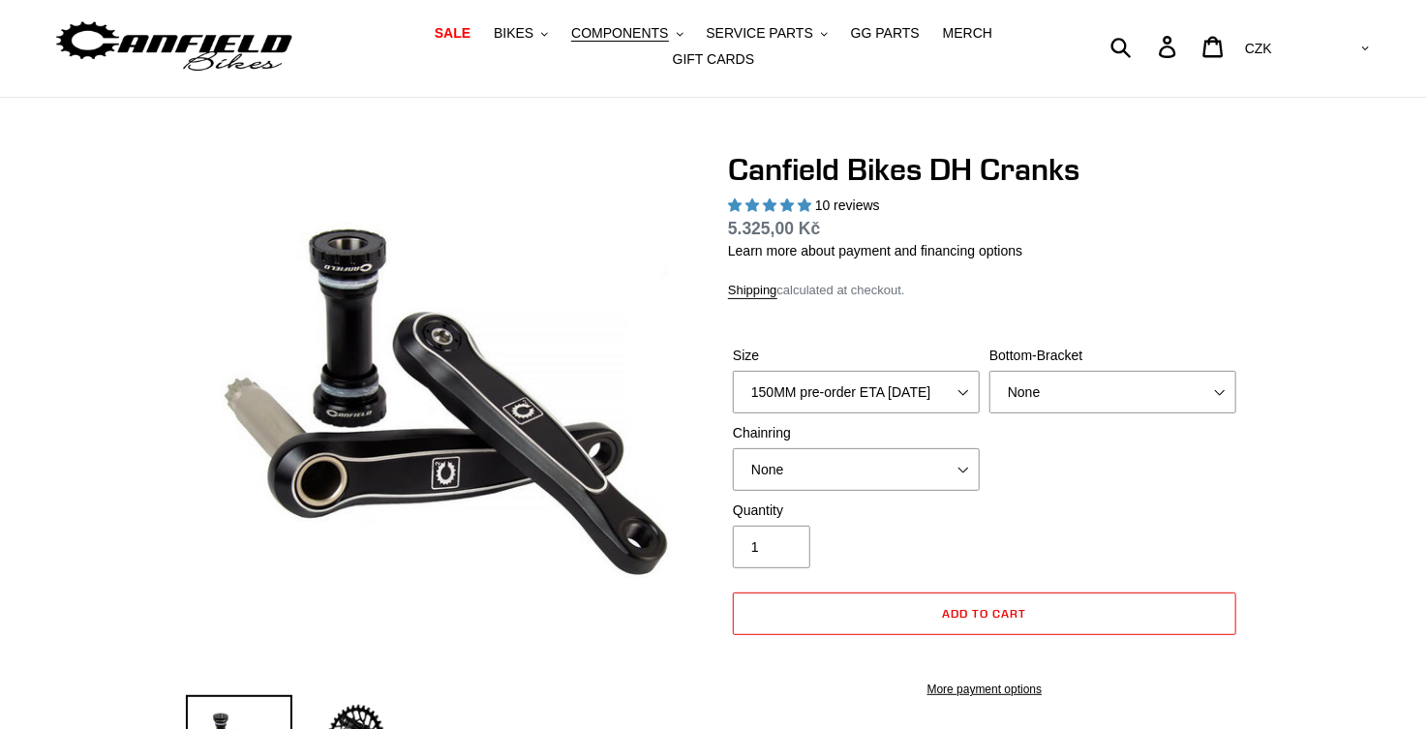
scroll to position [387, 0]
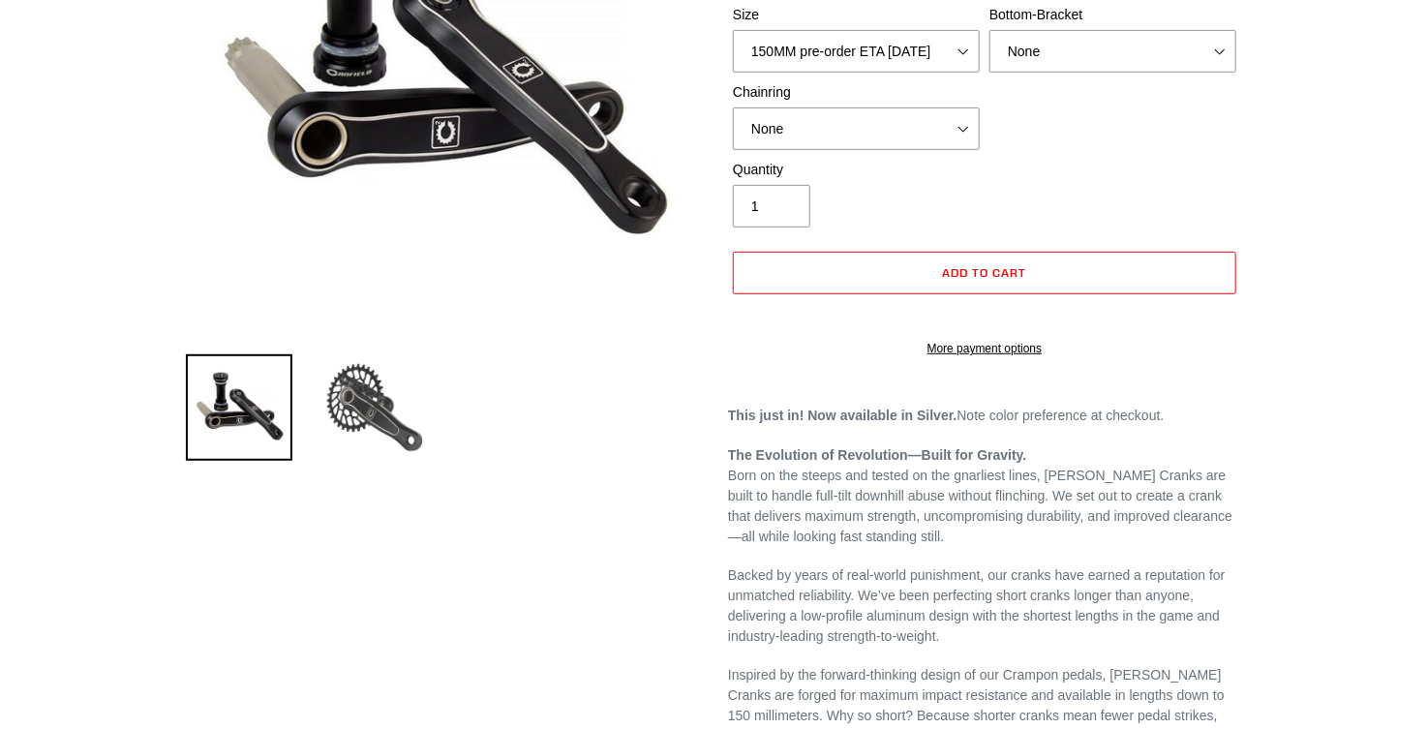
click at [383, 408] on img at bounding box center [374, 407] width 107 height 107
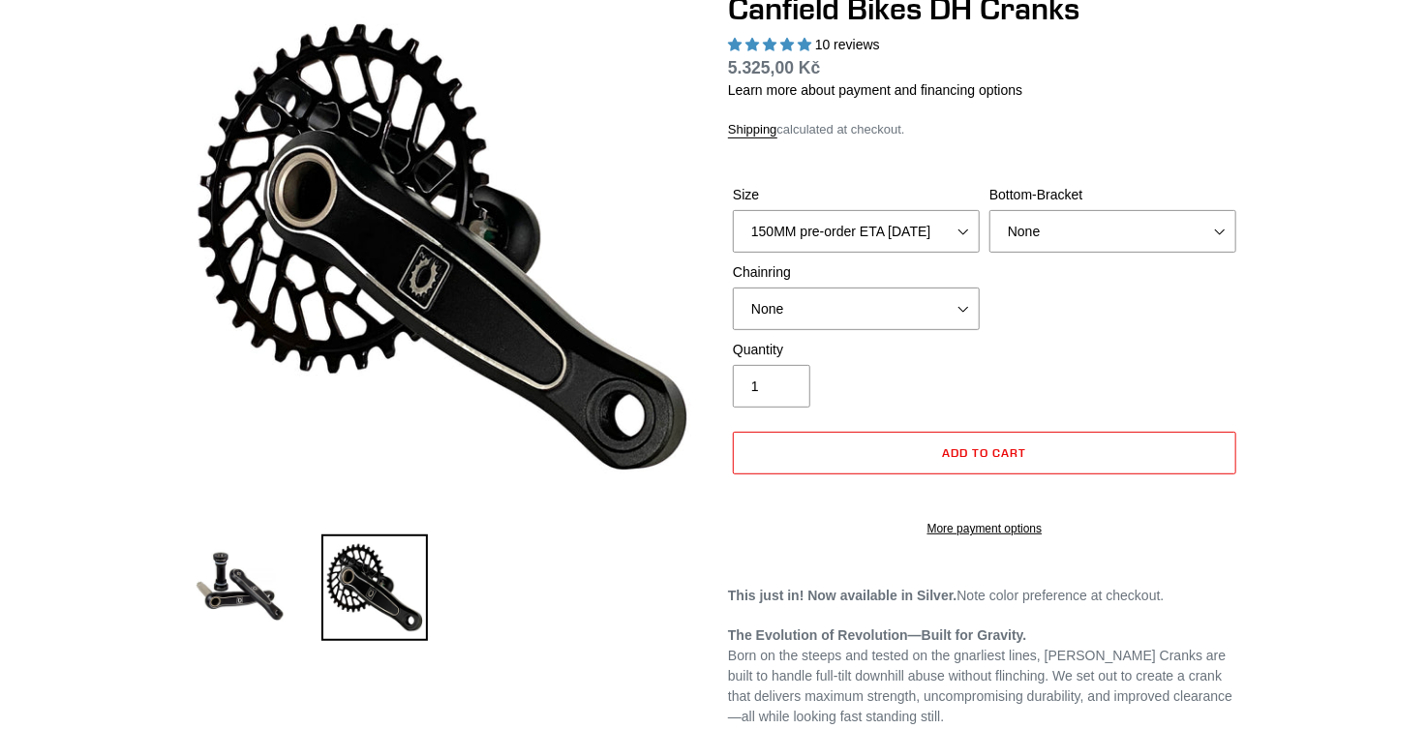
scroll to position [155, 0]
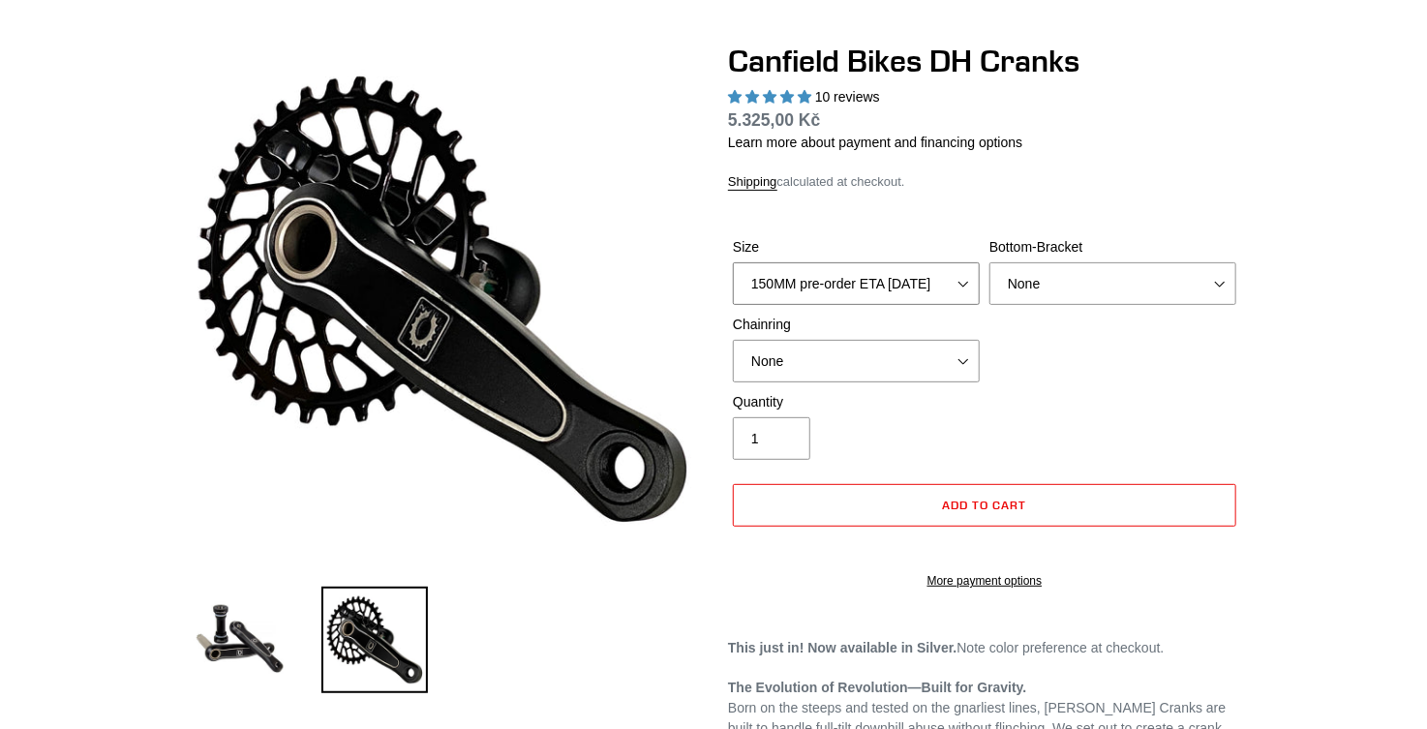
click at [911, 271] on select "150MM pre-order ETA [DATE] 155MM pre-order ETA [DATE] 160MM pre-order ETA [DATE…" at bounding box center [856, 283] width 247 height 43
select select "160MM pre-order ETA [DATE]"
click at [733, 262] on select "150MM pre-order ETA [DATE] 155MM pre-order ETA [DATE] 160MM pre-order ETA [DATE…" at bounding box center [856, 283] width 247 height 43
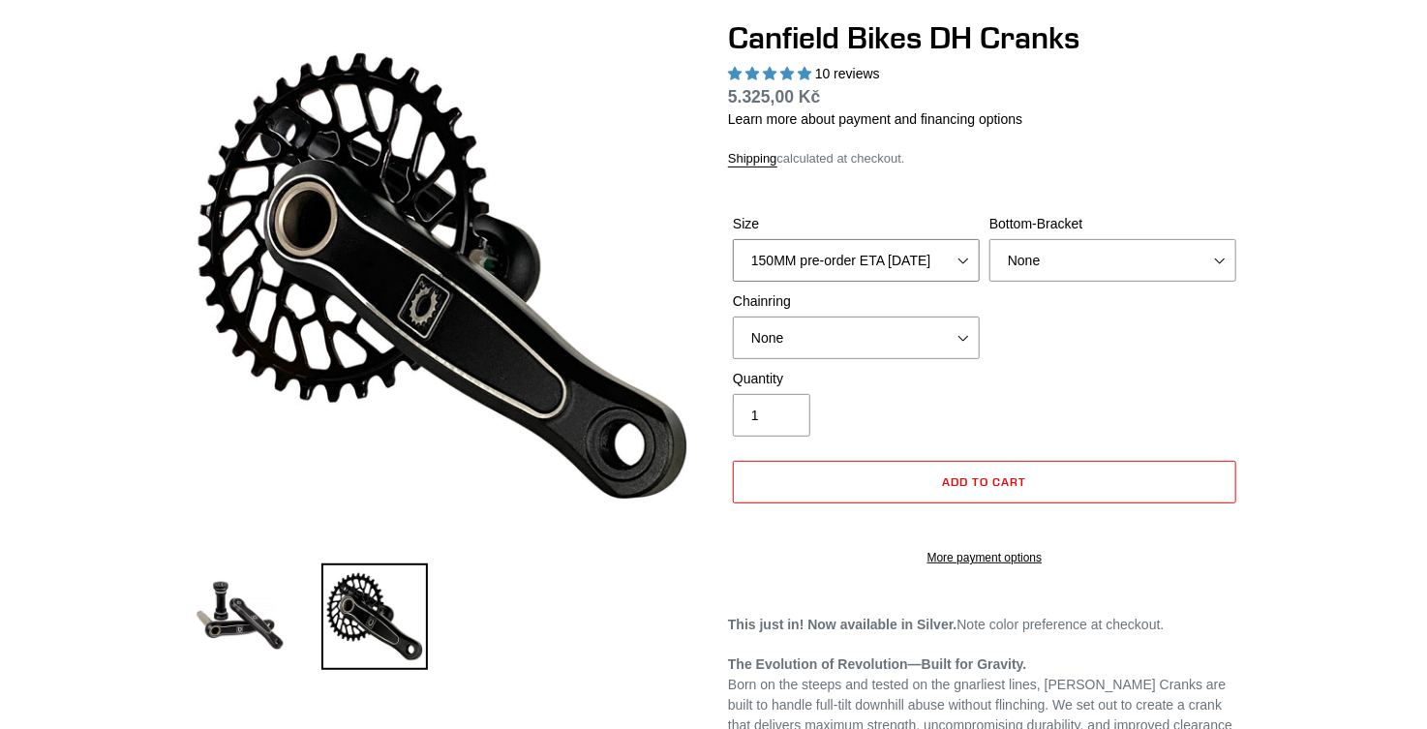
scroll to position [0, 0]
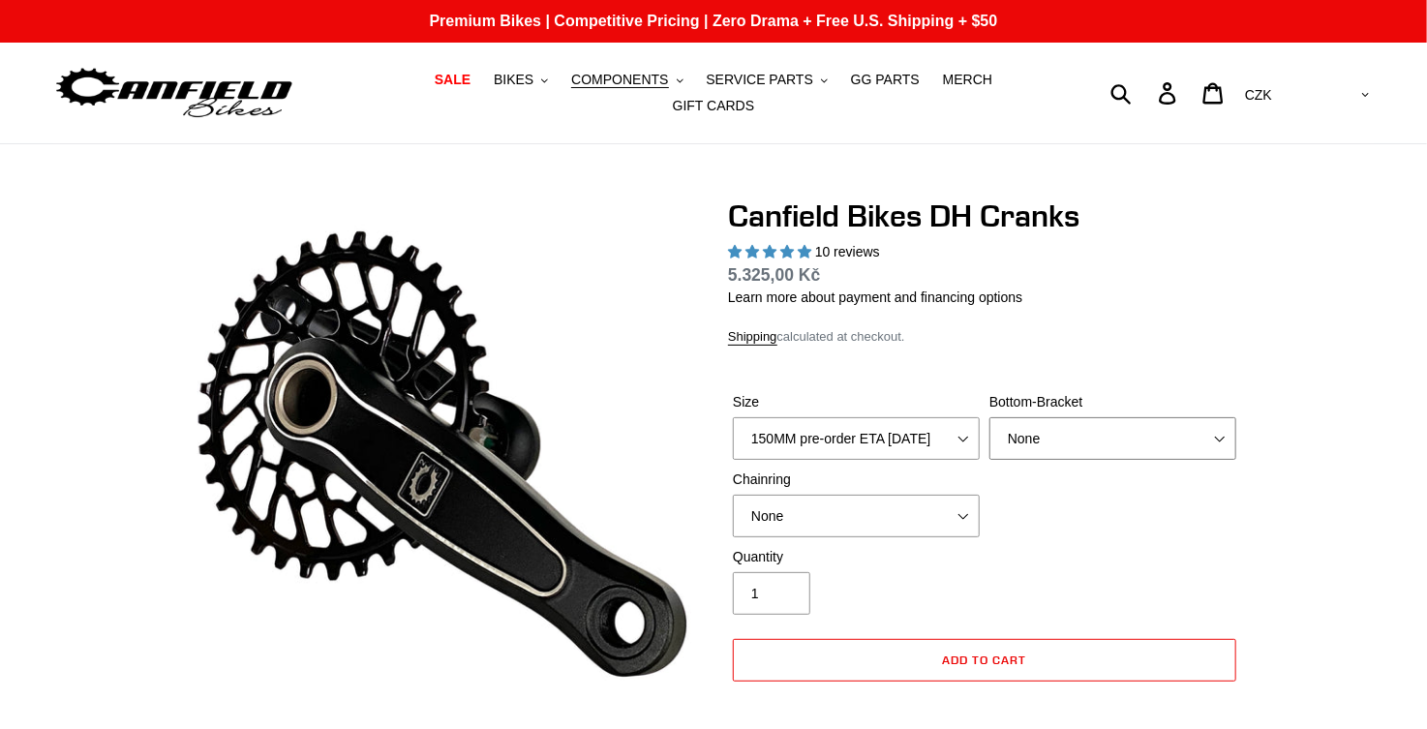
click at [1123, 435] on select "None BSA Threaded 83mm" at bounding box center [1113, 438] width 247 height 43
select select "BSA Threaded 83mm"
click at [990, 417] on select "None BSA Threaded 83mm" at bounding box center [1113, 438] width 247 height 43
click at [950, 495] on select "None 34t Round" at bounding box center [856, 516] width 247 height 43
click at [733, 495] on select "None 34t Round" at bounding box center [856, 516] width 247 height 43
